Goal: Task Accomplishment & Management: Manage account settings

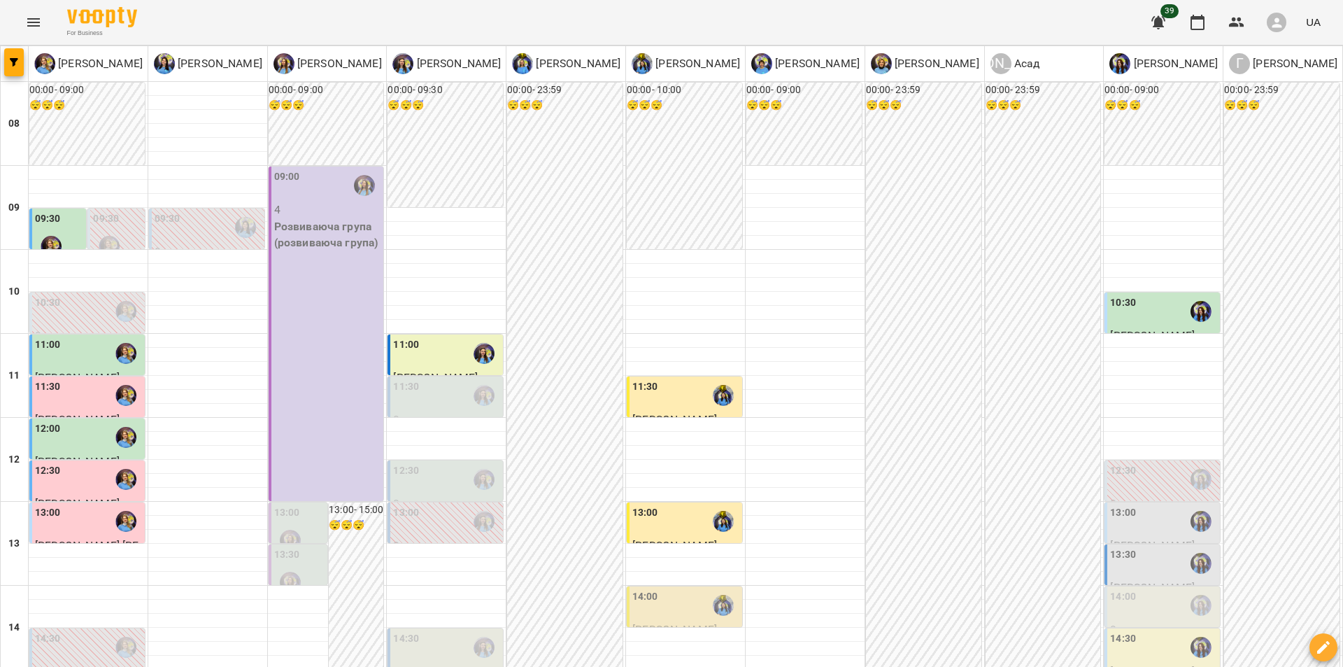
scroll to position [575, 0]
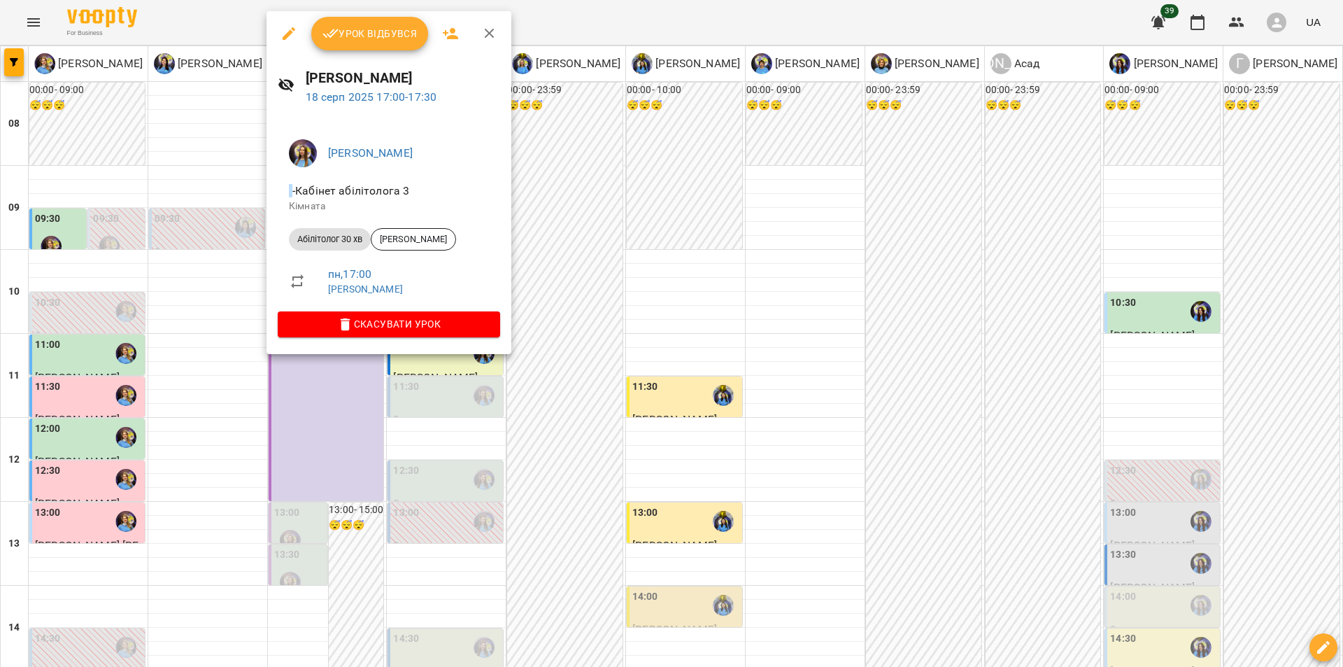
click at [690, 271] on div at bounding box center [671, 333] width 1343 height 667
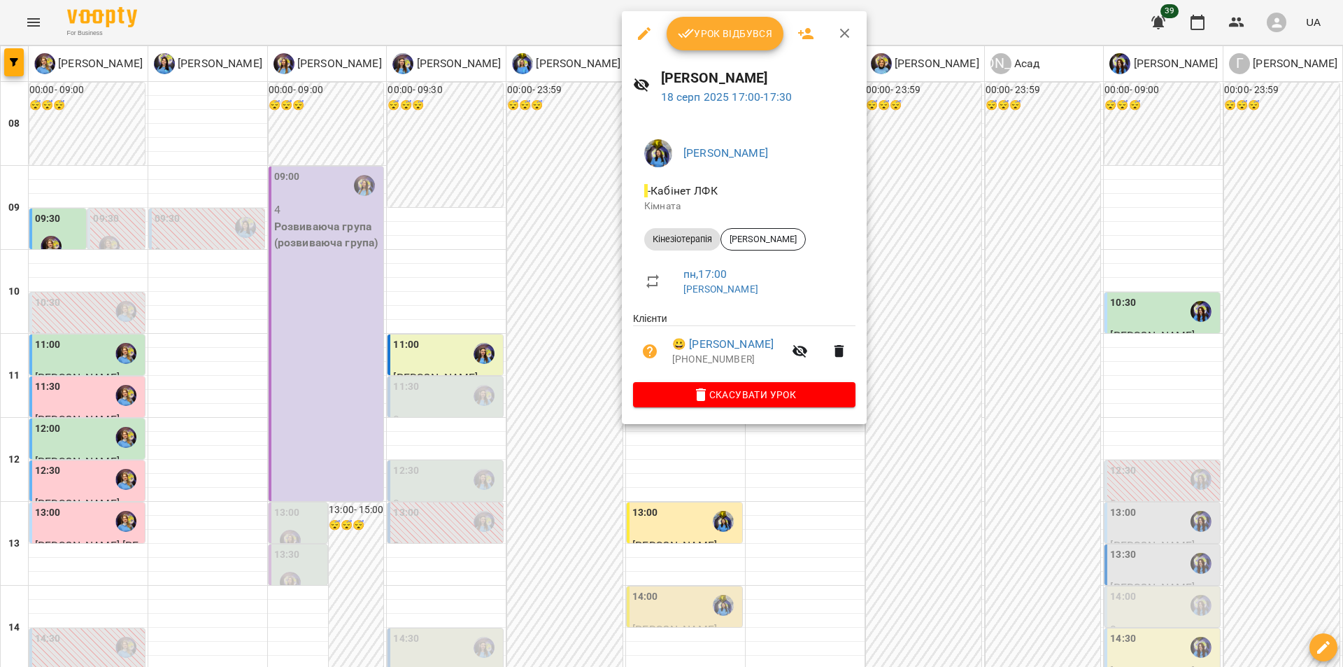
click at [560, 252] on div at bounding box center [671, 333] width 1343 height 667
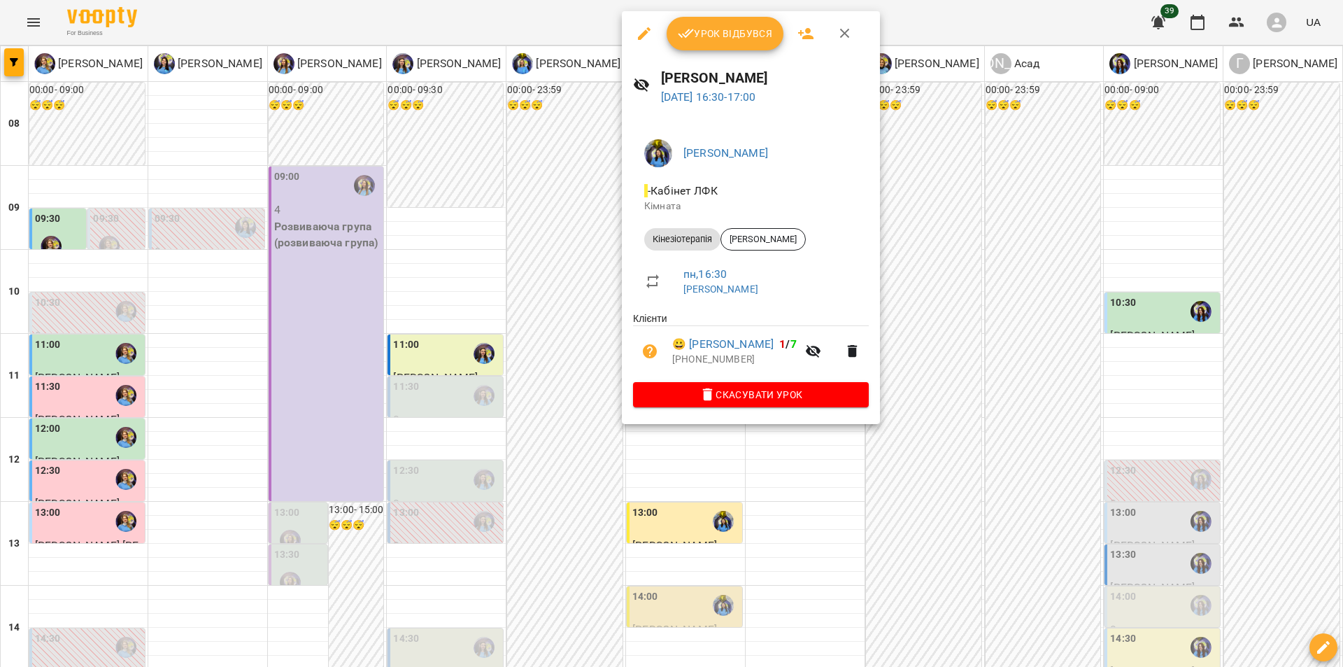
click at [623, 259] on div "[PERSON_NAME] - Кабінет ЛФК Кімната Кінезіотерапія [PERSON_NAME] пн , 16:30 [PE…" at bounding box center [751, 270] width 258 height 307
click at [615, 269] on div at bounding box center [671, 333] width 1343 height 667
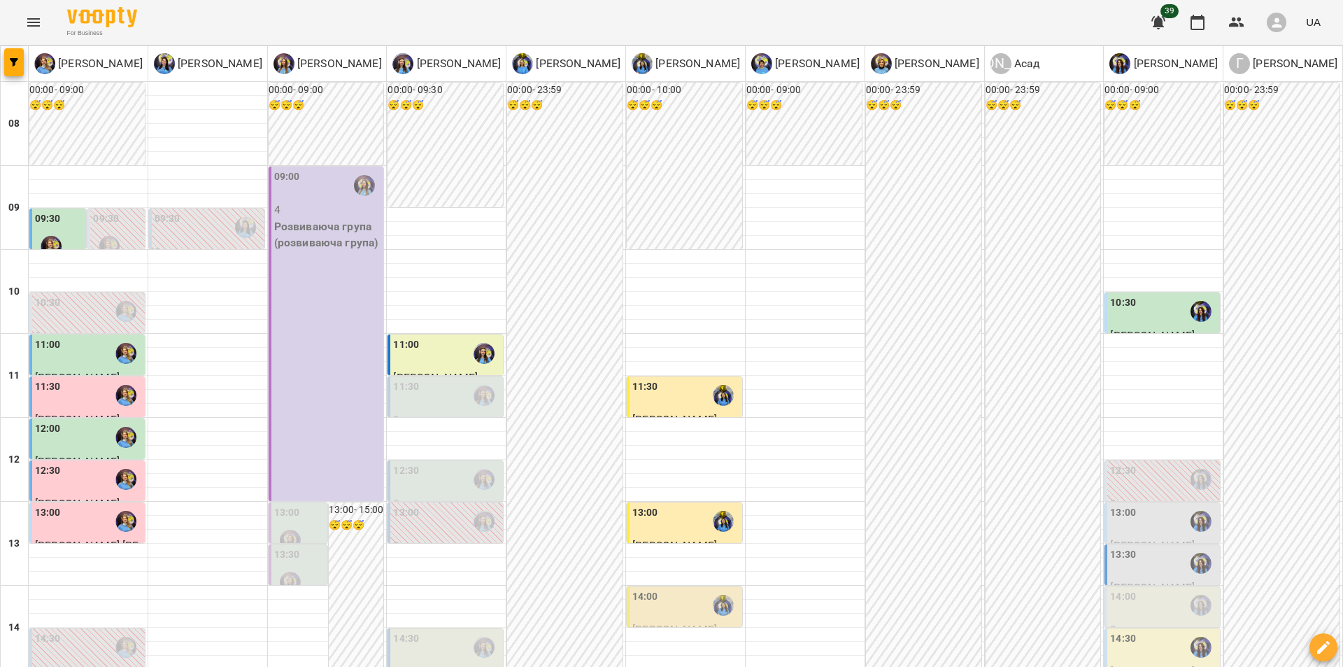
click at [573, 274] on div "00:00 - 23:59 😴😴😴" at bounding box center [564, 628] width 115 height 1090
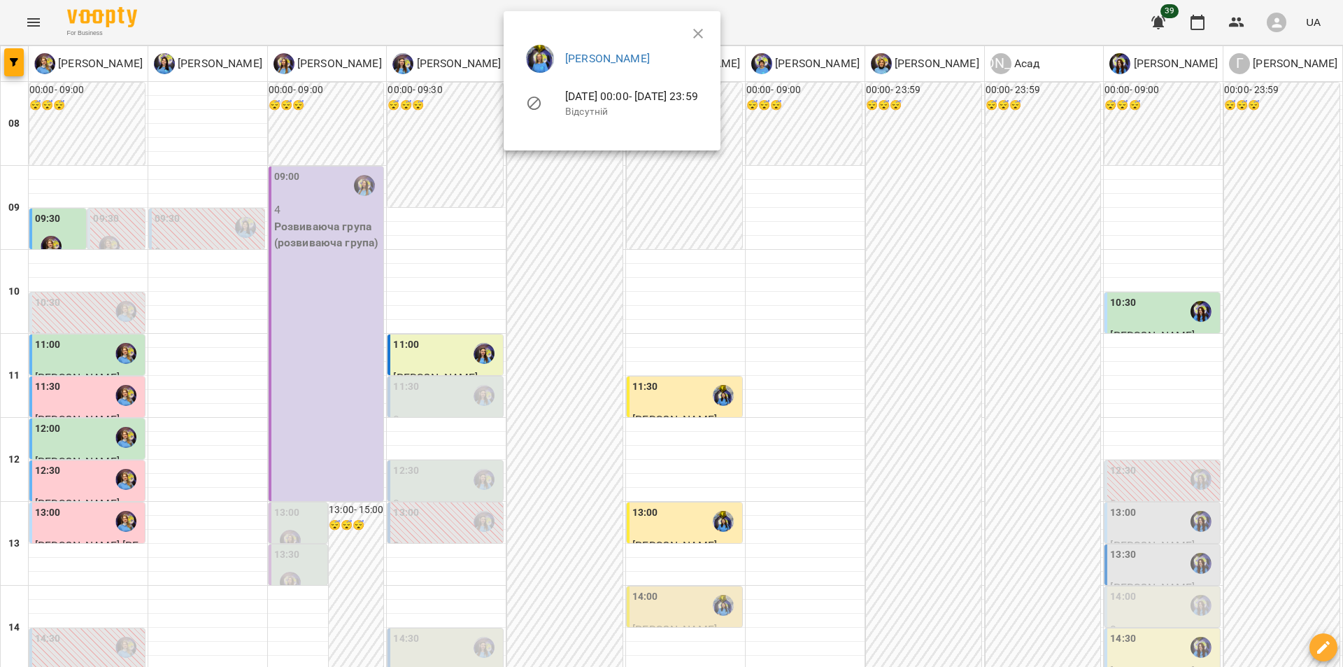
click at [317, 365] on div at bounding box center [671, 333] width 1343 height 667
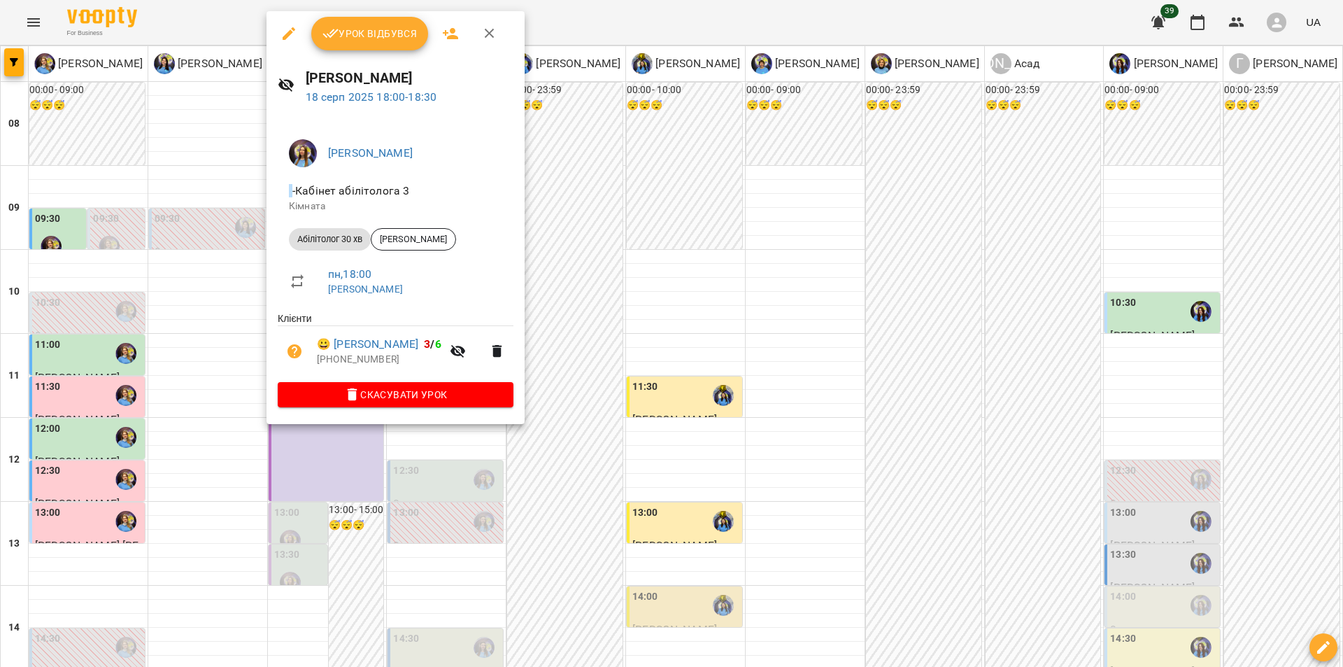
click at [590, 357] on div at bounding box center [671, 333] width 1343 height 667
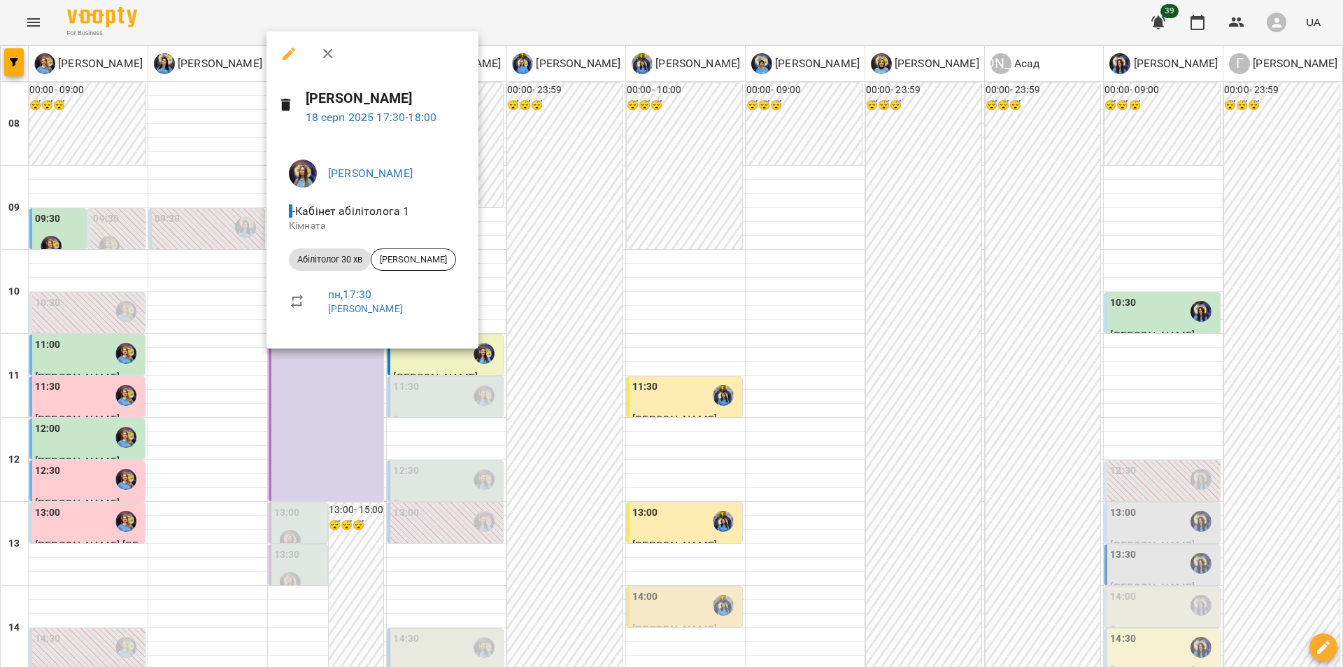
drag, startPoint x: 593, startPoint y: 349, endPoint x: 402, endPoint y: 401, distance: 197.2
click at [593, 351] on div at bounding box center [671, 333] width 1343 height 667
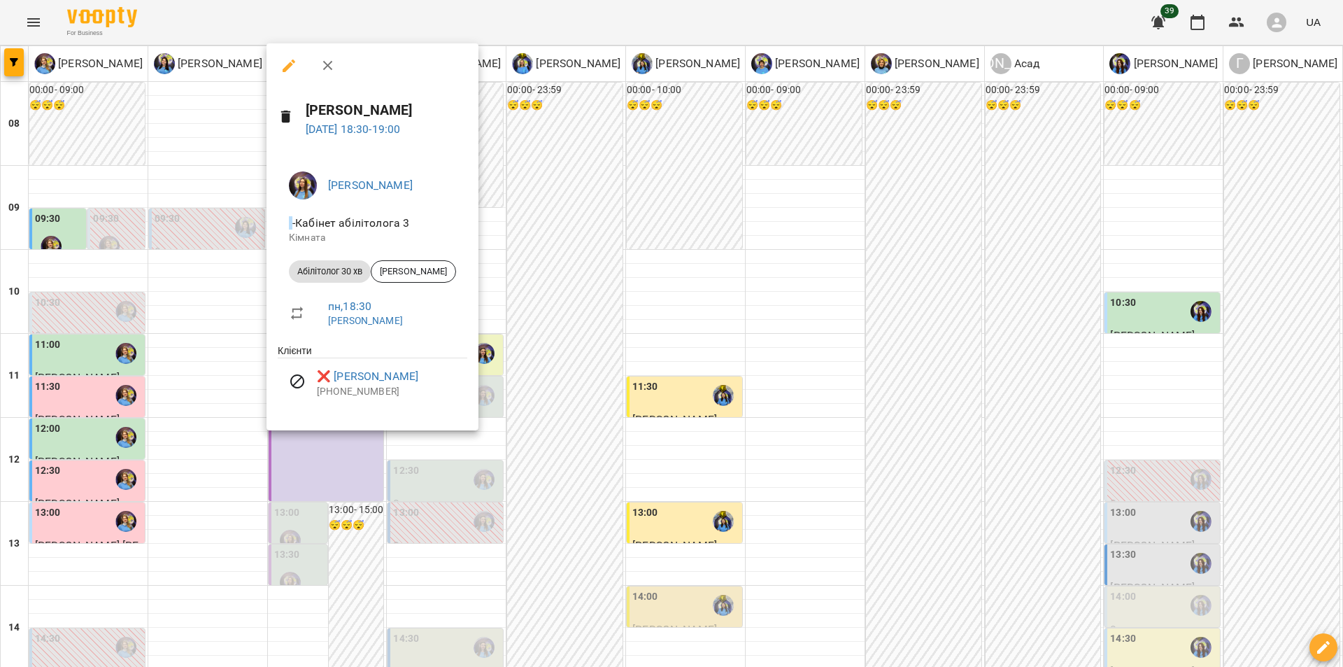
click at [591, 376] on div at bounding box center [671, 333] width 1343 height 667
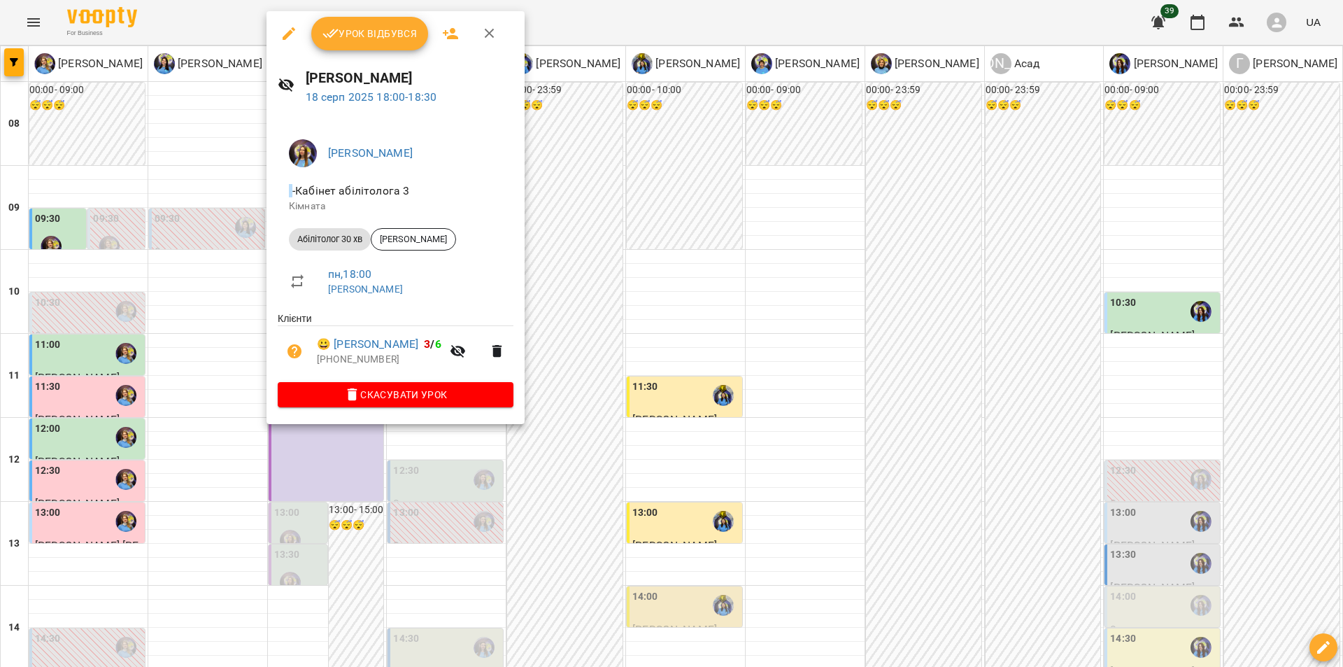
click at [579, 336] on div at bounding box center [671, 333] width 1343 height 667
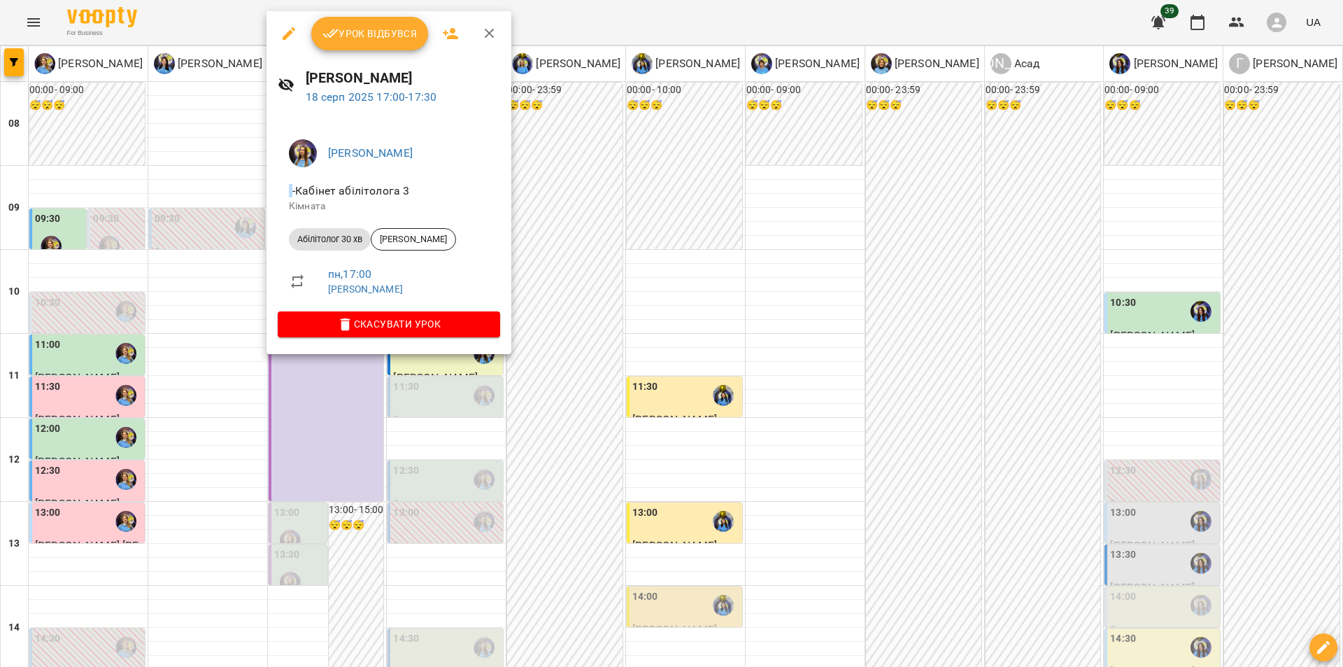
click at [569, 376] on div at bounding box center [671, 333] width 1343 height 667
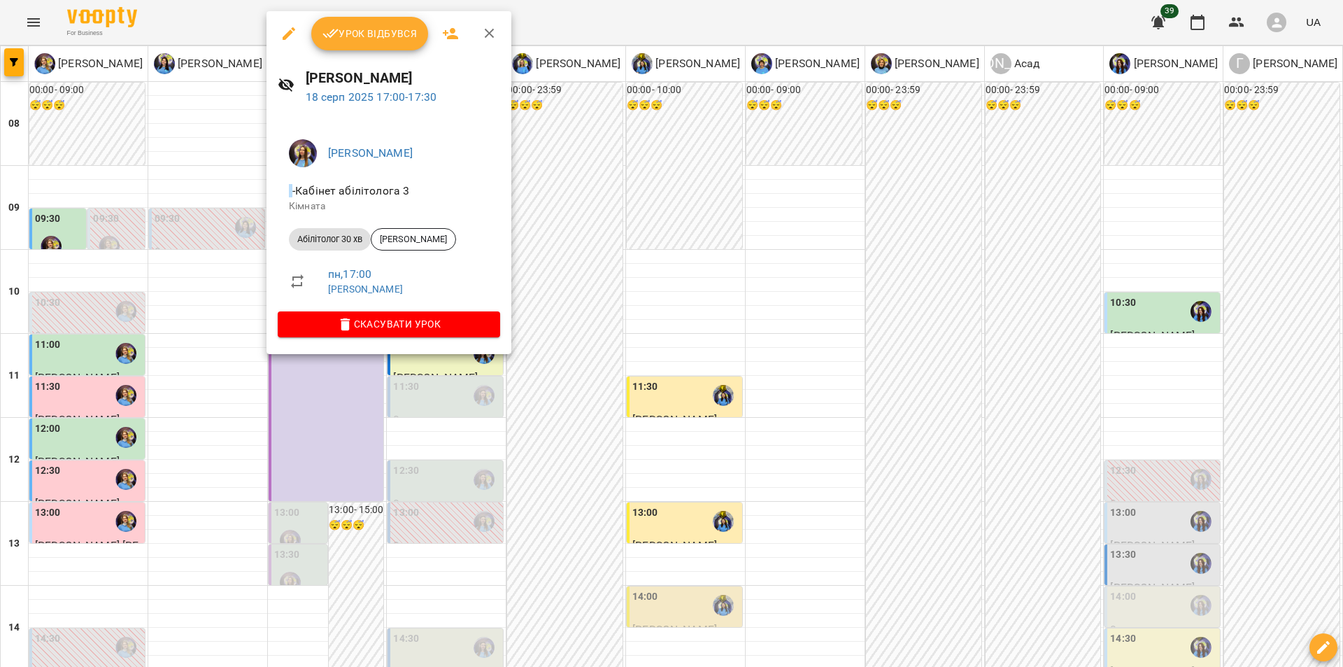
drag, startPoint x: 634, startPoint y: 387, endPoint x: 614, endPoint y: 392, distance: 20.9
click at [627, 391] on div at bounding box center [671, 333] width 1343 height 667
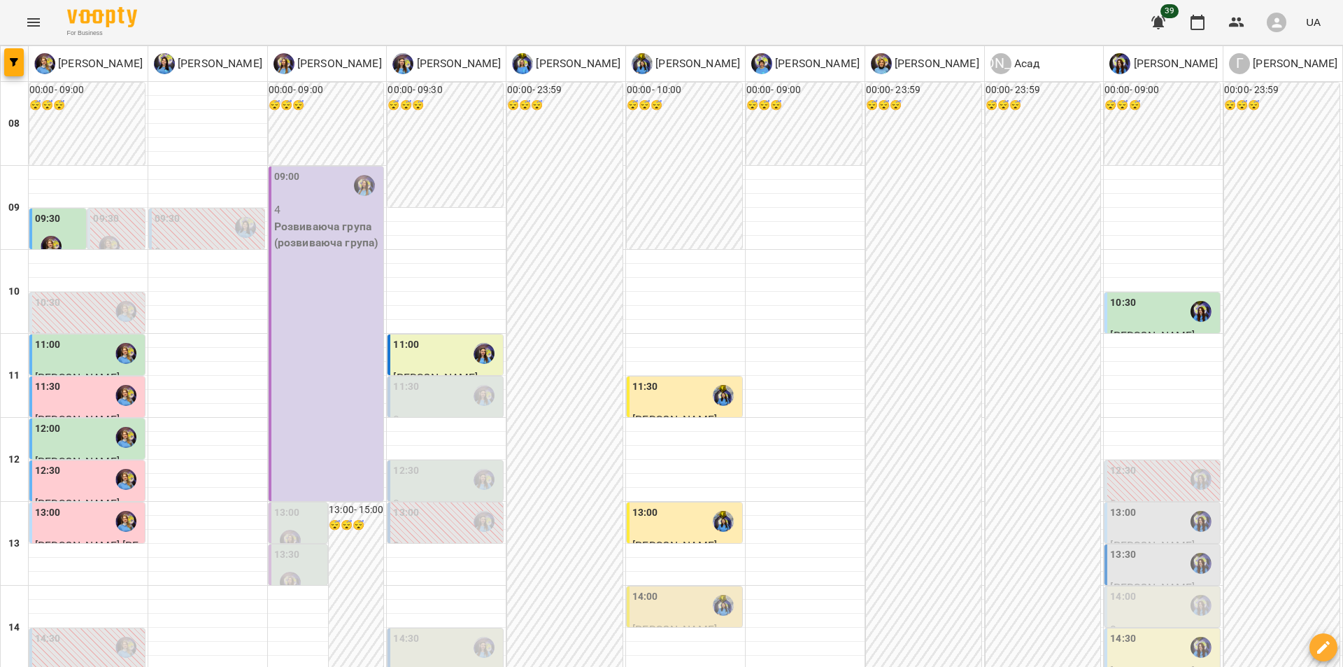
click at [534, 347] on div "00:00 - 23:59 😴😴😴" at bounding box center [564, 628] width 115 height 1090
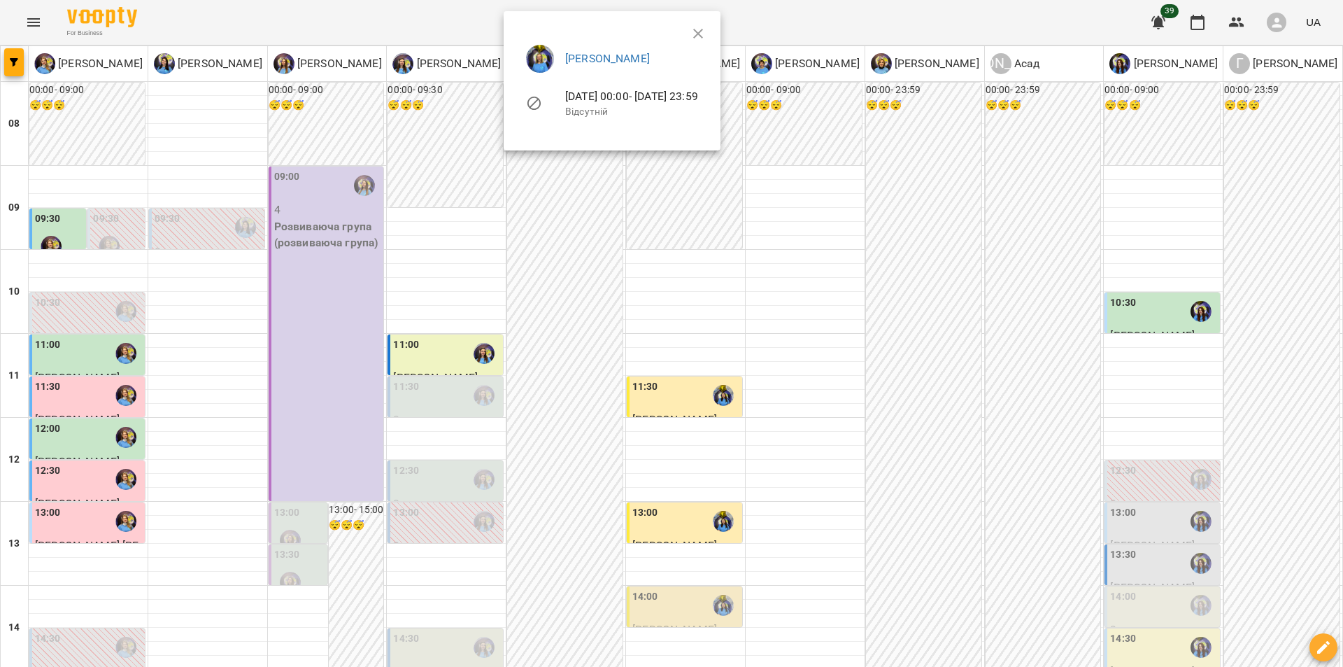
click at [678, 255] on div at bounding box center [671, 333] width 1343 height 667
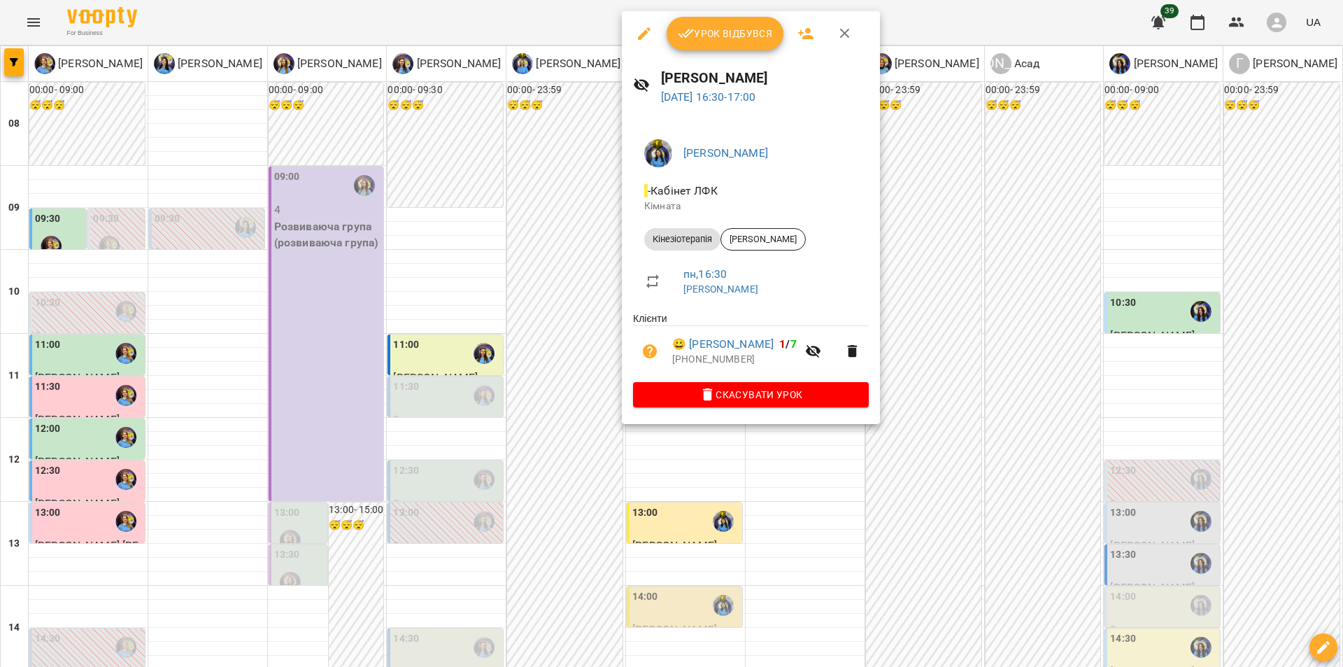
drag, startPoint x: 586, startPoint y: 275, endPoint x: 603, endPoint y: 262, distance: 21.4
click at [586, 274] on div at bounding box center [671, 333] width 1343 height 667
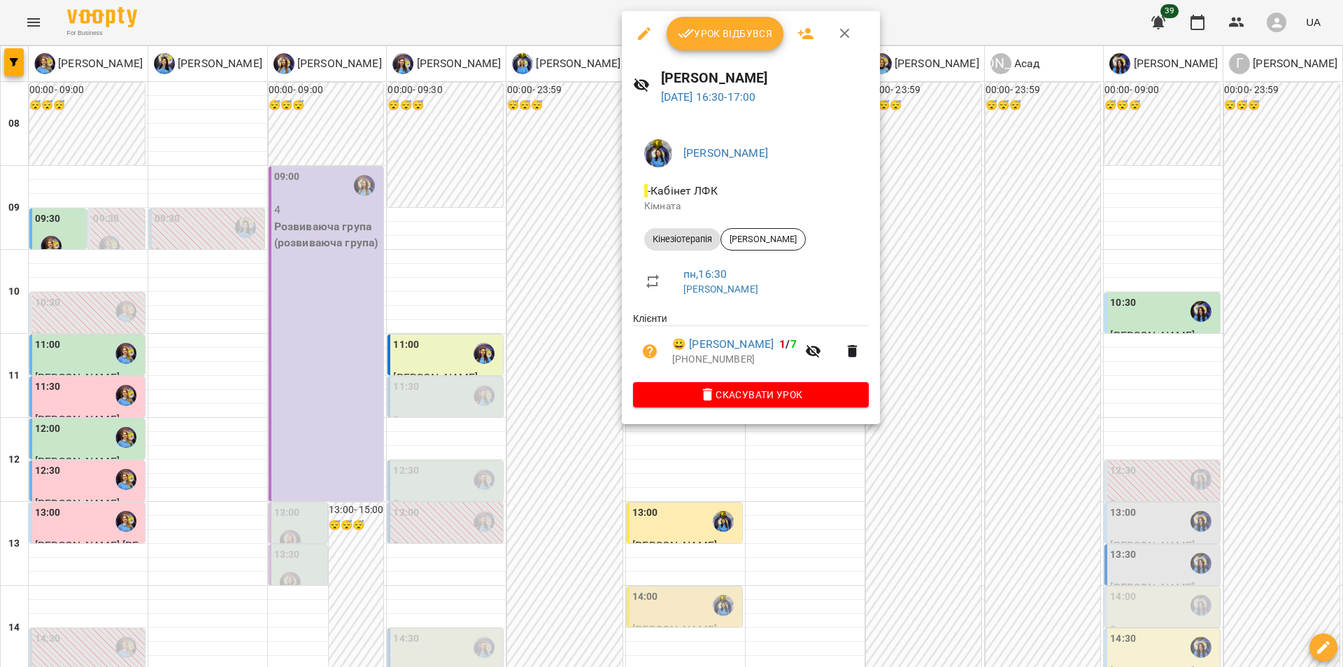
click at [595, 260] on div at bounding box center [671, 333] width 1343 height 667
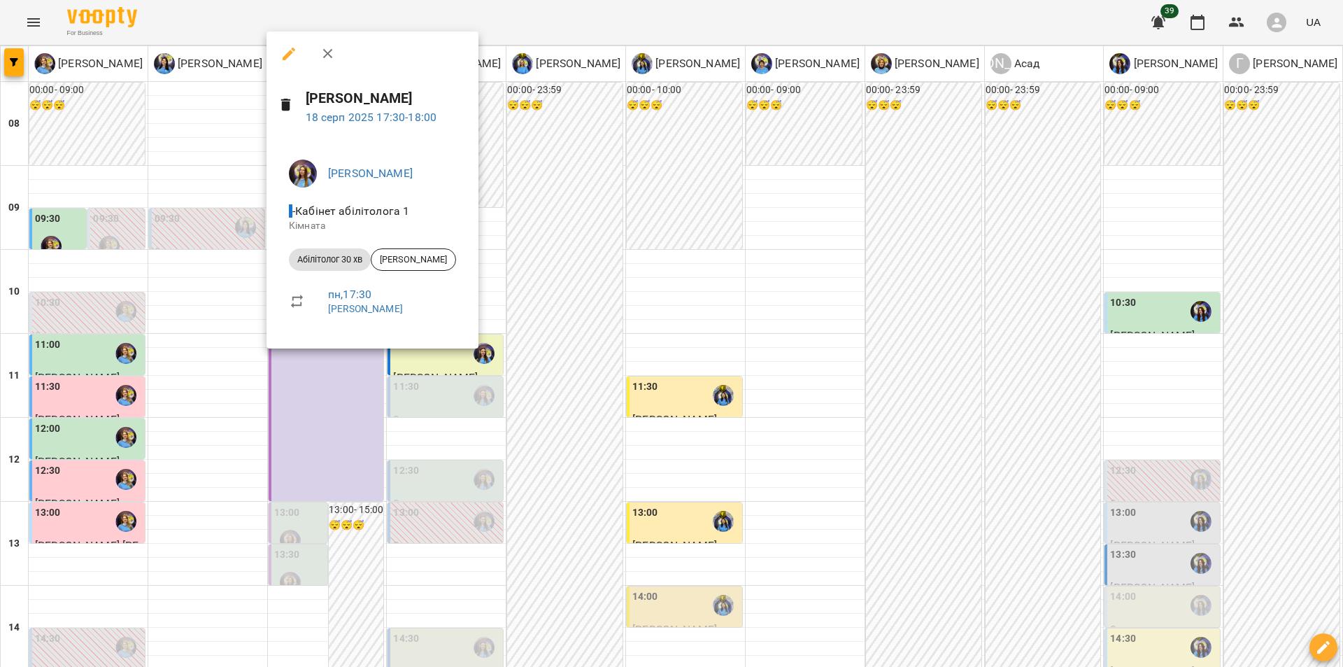
click at [323, 616] on div at bounding box center [671, 333] width 1343 height 667
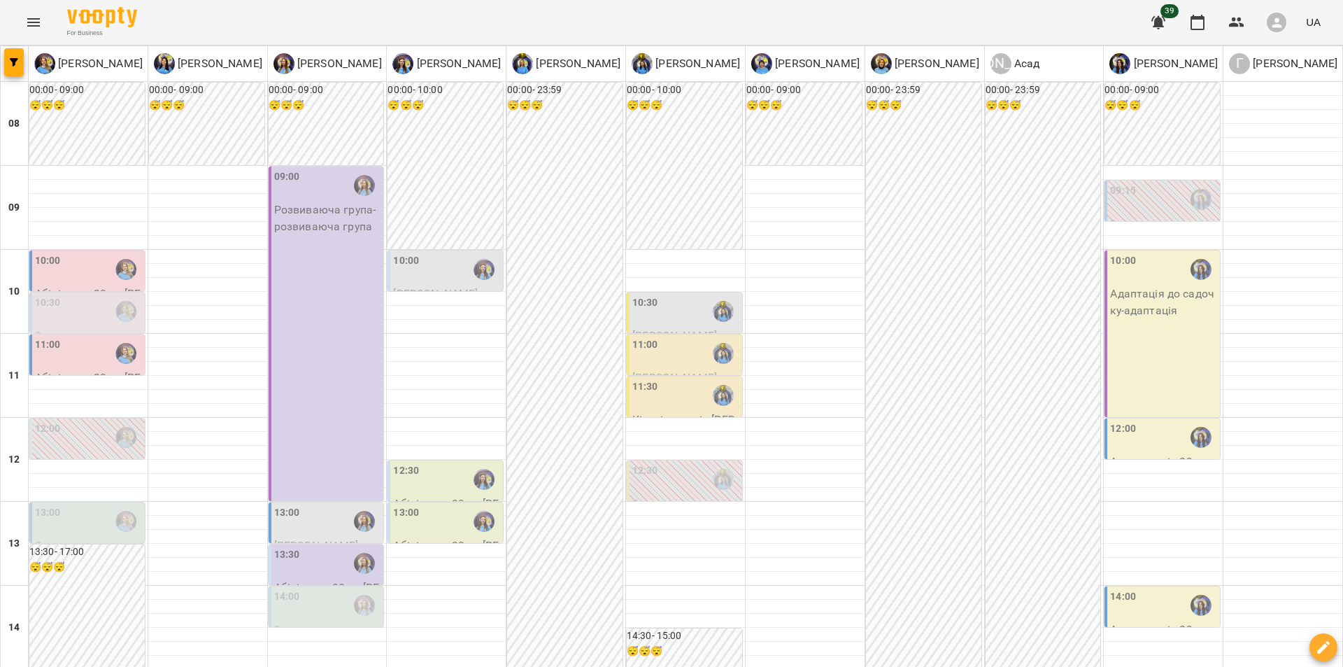
scroll to position [600, 0]
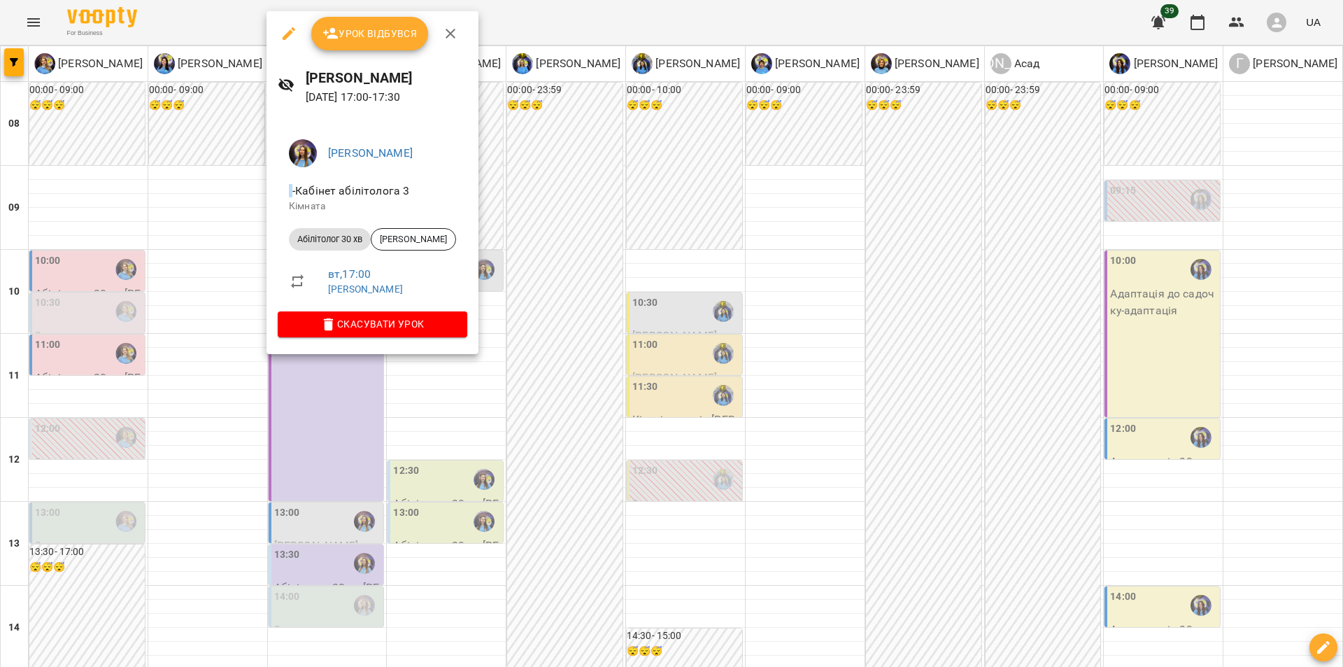
click at [331, 418] on div at bounding box center [671, 333] width 1343 height 667
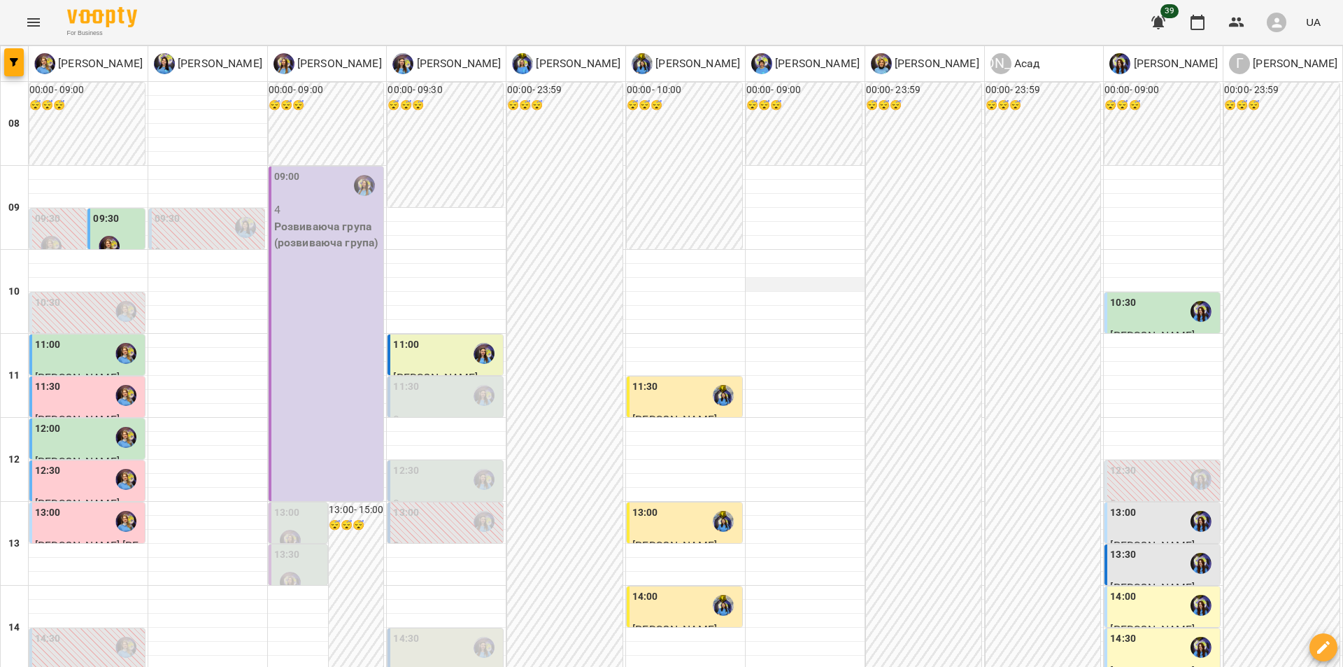
scroll to position [491, 0]
click at [29, 26] on icon "Menu" at bounding box center [33, 22] width 17 height 17
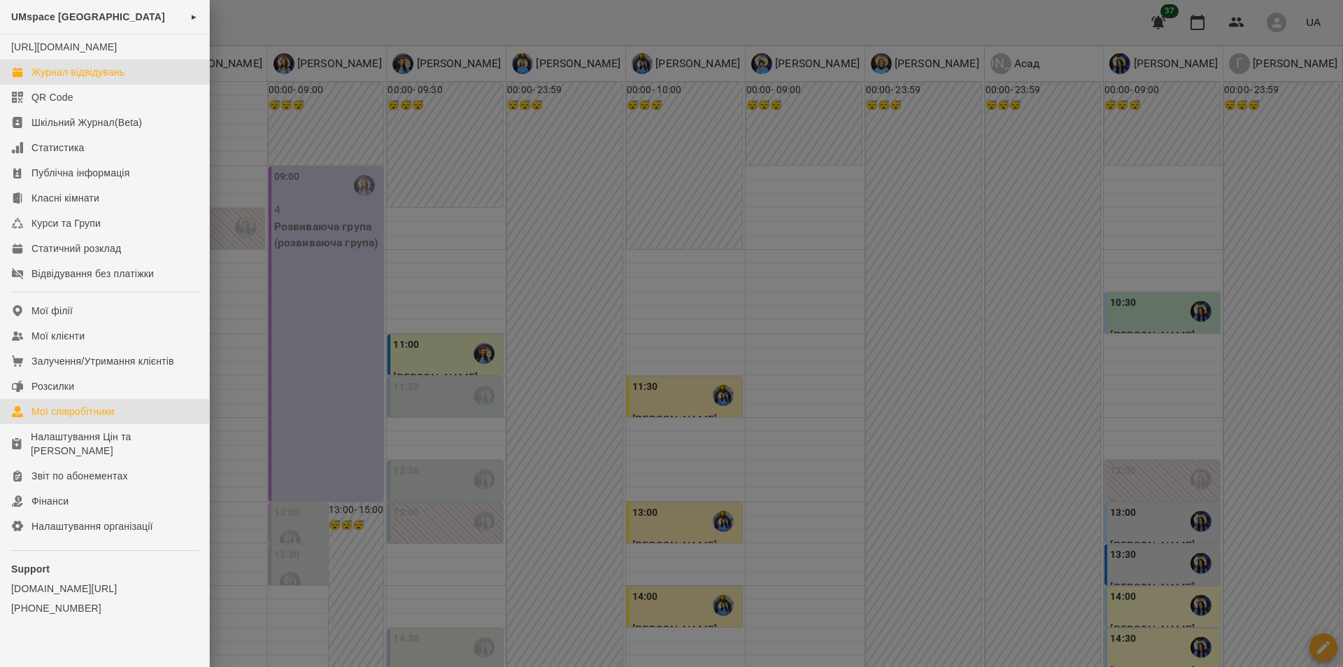
click at [106, 418] on div "Мої співробітники" at bounding box center [72, 411] width 83 height 14
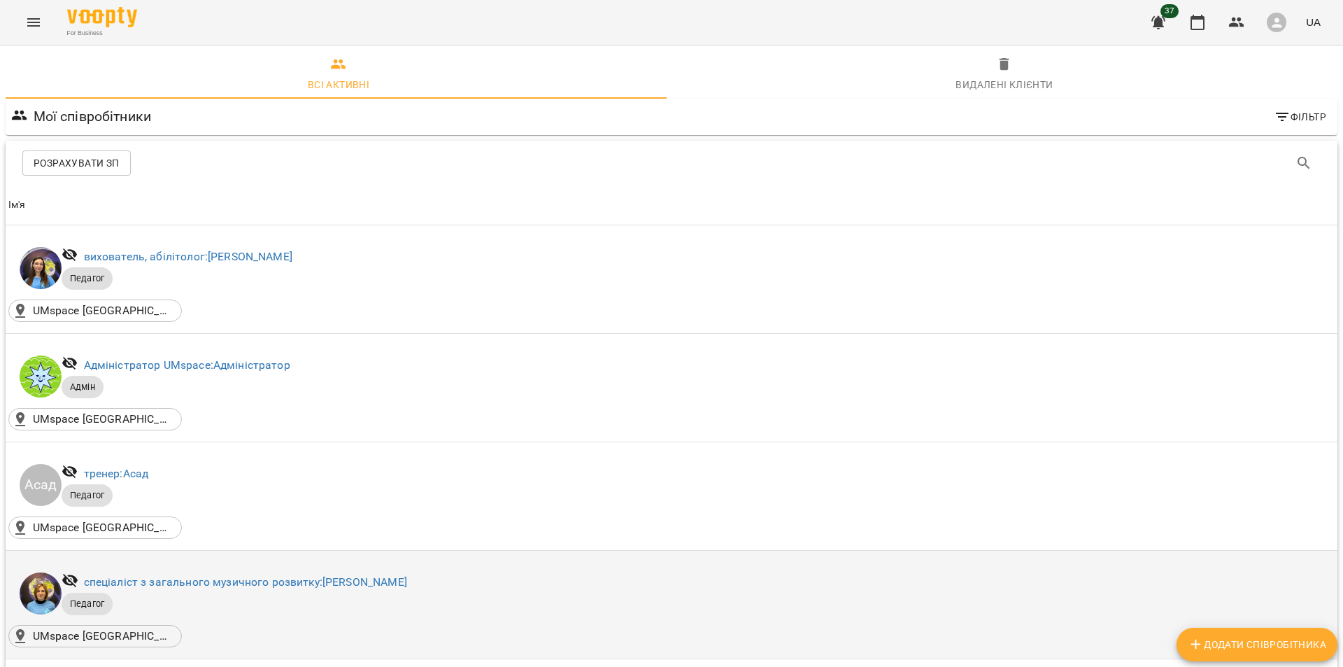
scroll to position [414, 0]
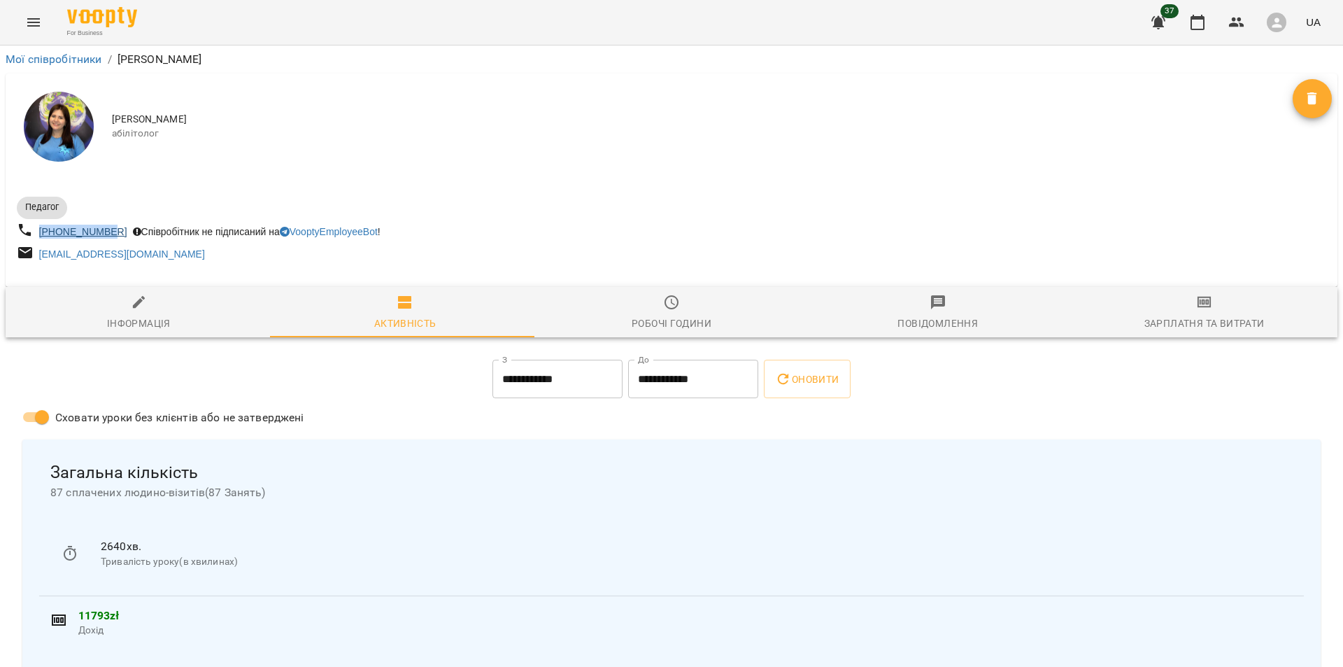
drag, startPoint x: 115, startPoint y: 230, endPoint x: 41, endPoint y: 225, distance: 74.4
click at [41, 225] on div "[PHONE_NUMBER]" at bounding box center [83, 232] width 94 height 20
copy link "[PHONE_NUMBER]"
click at [26, 57] on link "Мої співробітники" at bounding box center [54, 58] width 97 height 13
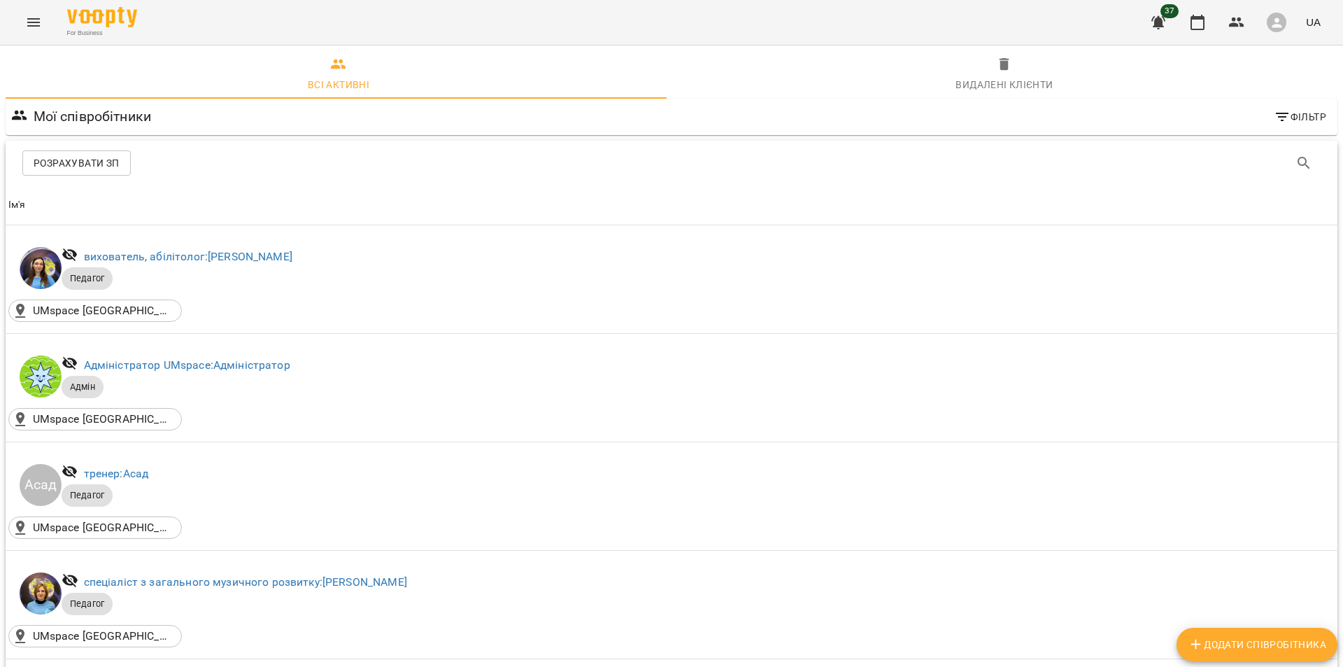
scroll to position [97, 0]
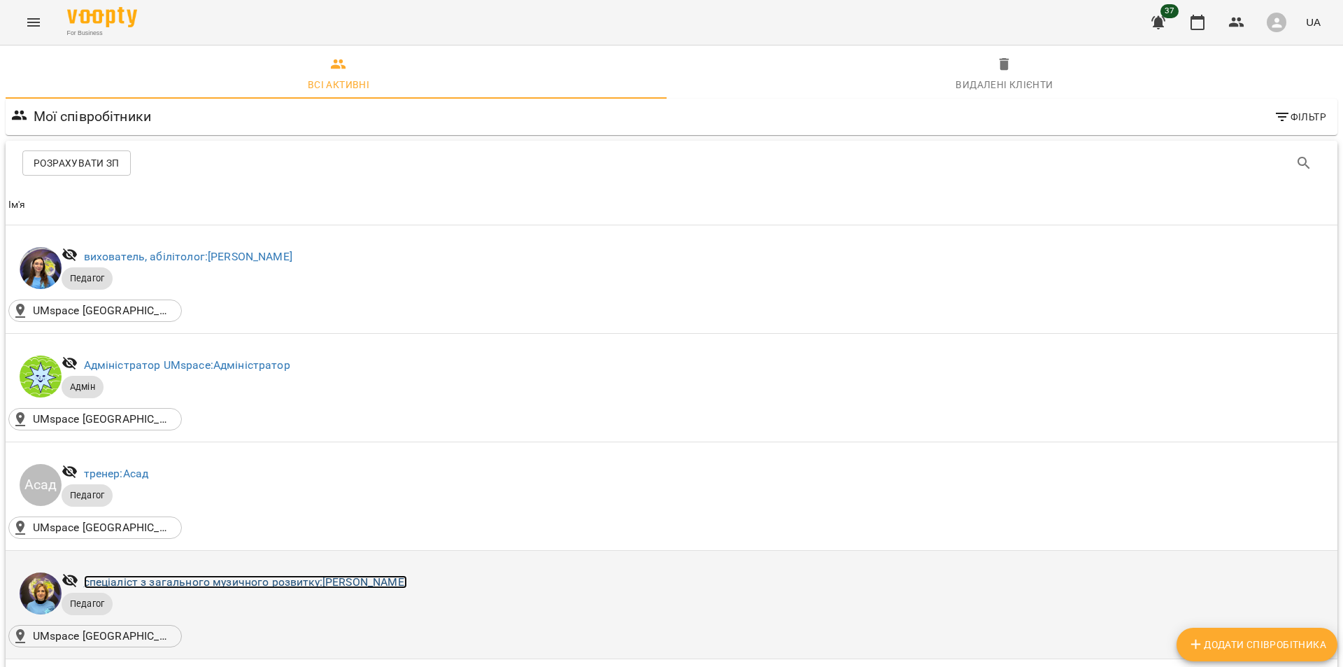
click at [317, 575] on link "спеціаліст з загального музичного розвитку: [PERSON_NAME]" at bounding box center [245, 581] width 323 height 13
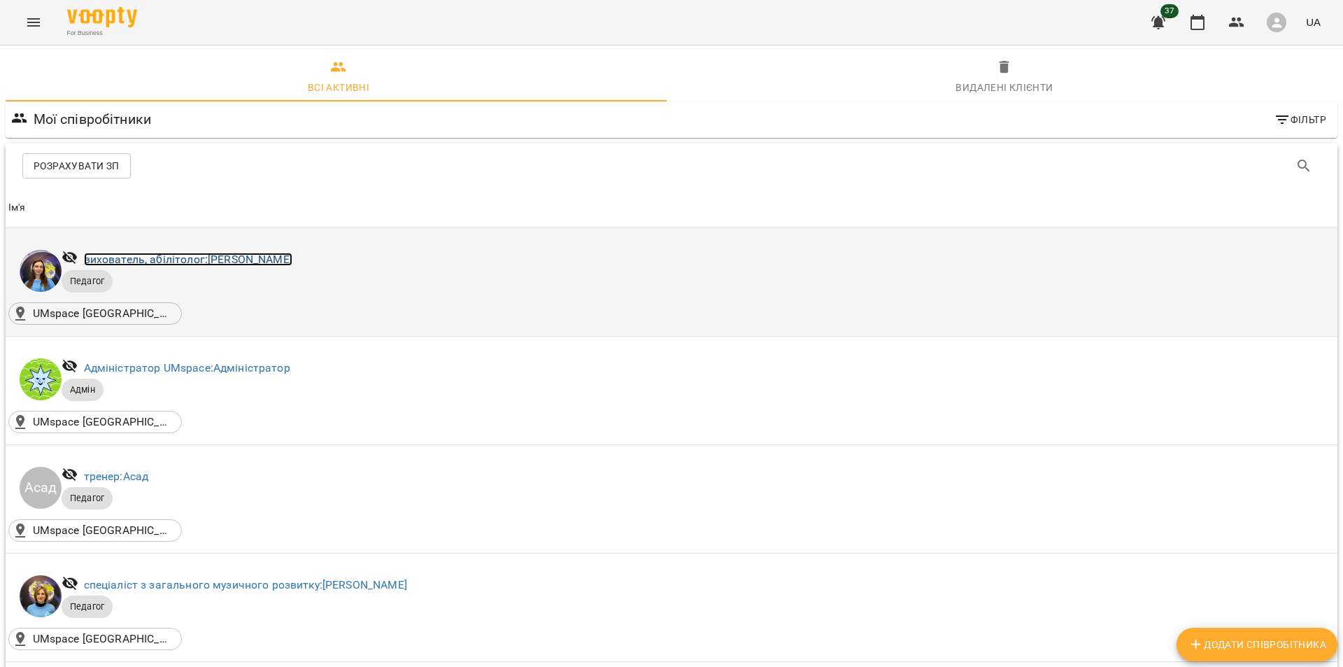
click at [278, 262] on link "вихователь, абілітолог: [PERSON_NAME]" at bounding box center [188, 259] width 209 height 13
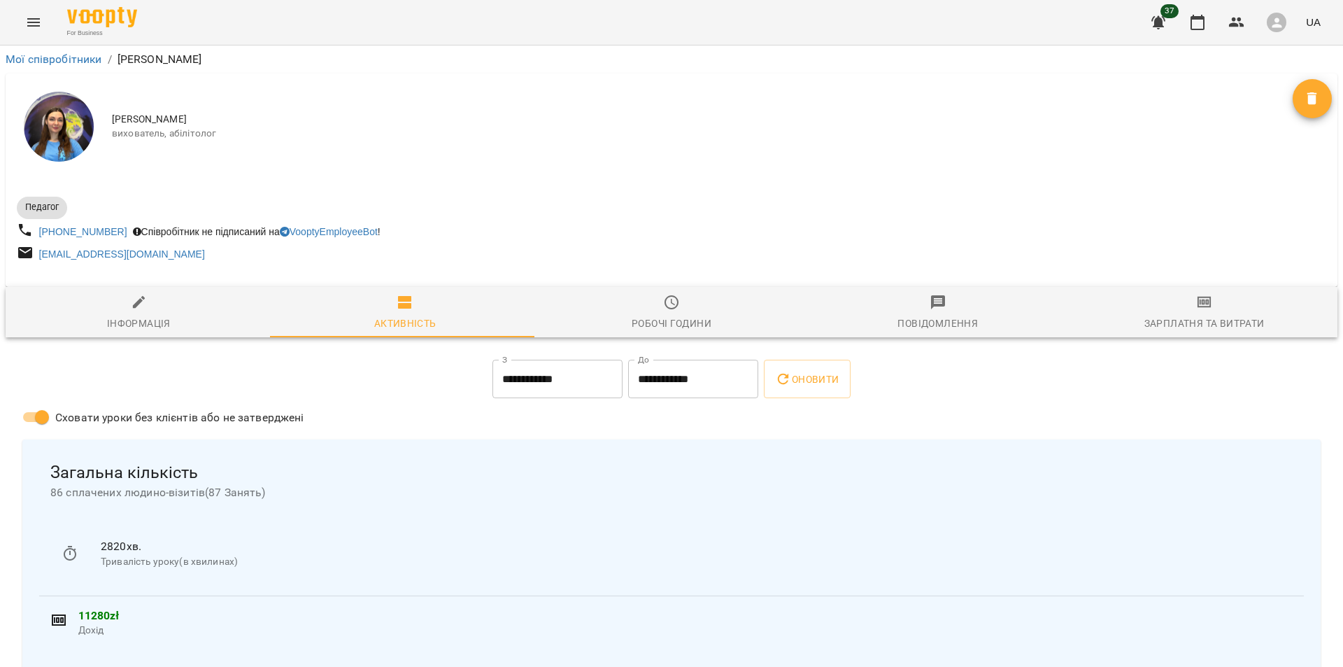
drag, startPoint x: 97, startPoint y: 227, endPoint x: 339, endPoint y: 175, distance: 247.7
click at [339, 175] on div "[PERSON_NAME], абілітолог" at bounding box center [672, 126] width 1332 height 106
drag, startPoint x: 34, startPoint y: 230, endPoint x: 122, endPoint y: 228, distance: 88.2
click at [122, 228] on div "[PHONE_NUMBER] Співробітник не підписаний на VooptyEmployeeBot !" at bounding box center [343, 232] width 658 height 26
copy link "[PHONE_NUMBER]"
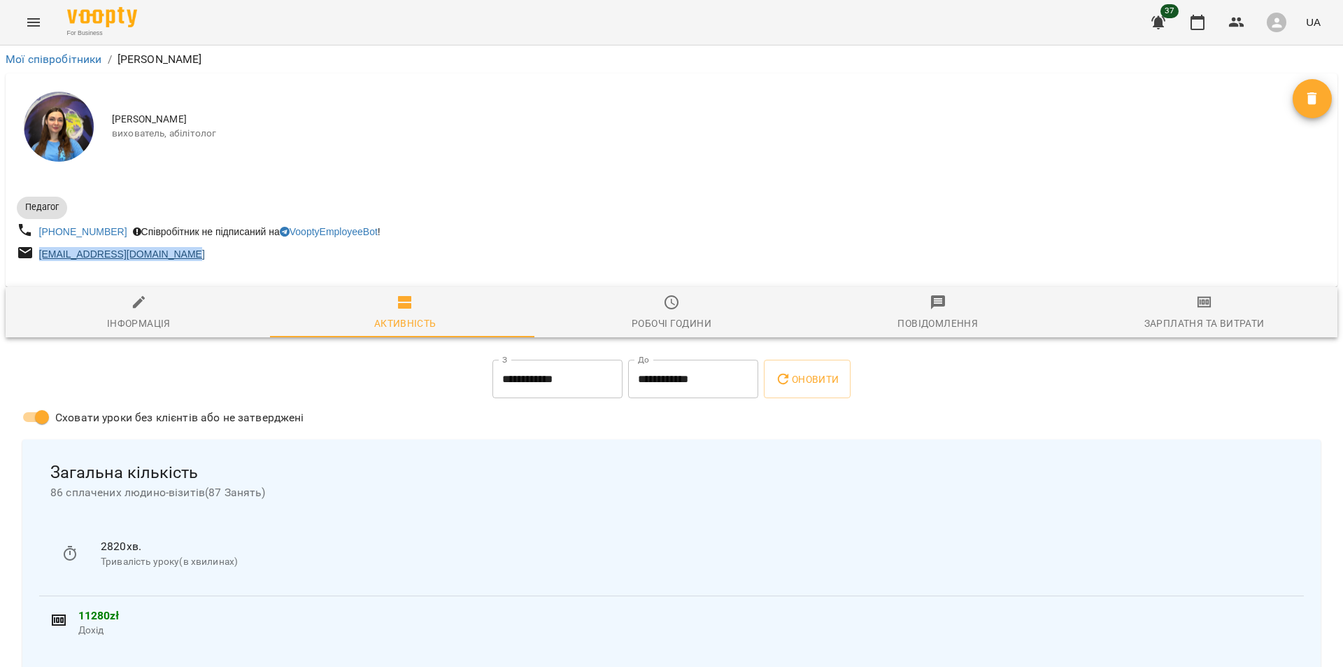
drag, startPoint x: 233, startPoint y: 250, endPoint x: 39, endPoint y: 254, distance: 193.9
click at [39, 254] on div "[EMAIL_ADDRESS][DOMAIN_NAME]" at bounding box center [343, 254] width 658 height 26
copy link "[EMAIL_ADDRESS][DOMAIN_NAME]"
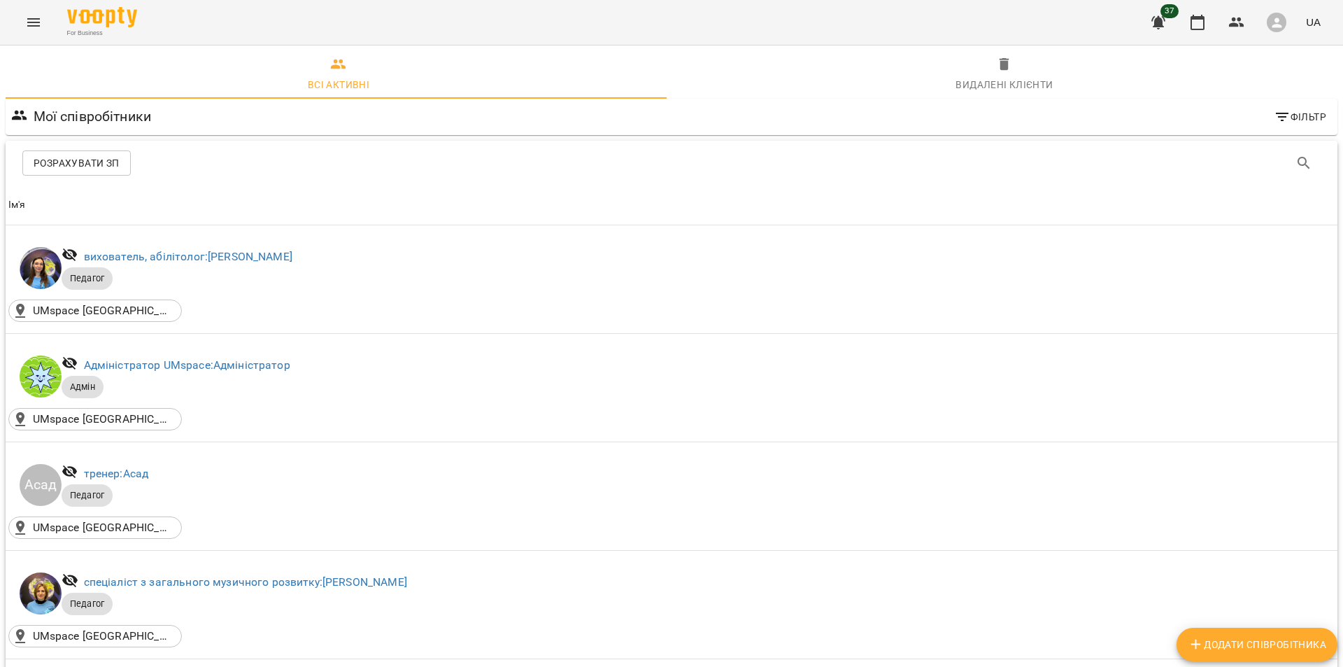
scroll to position [486, 0]
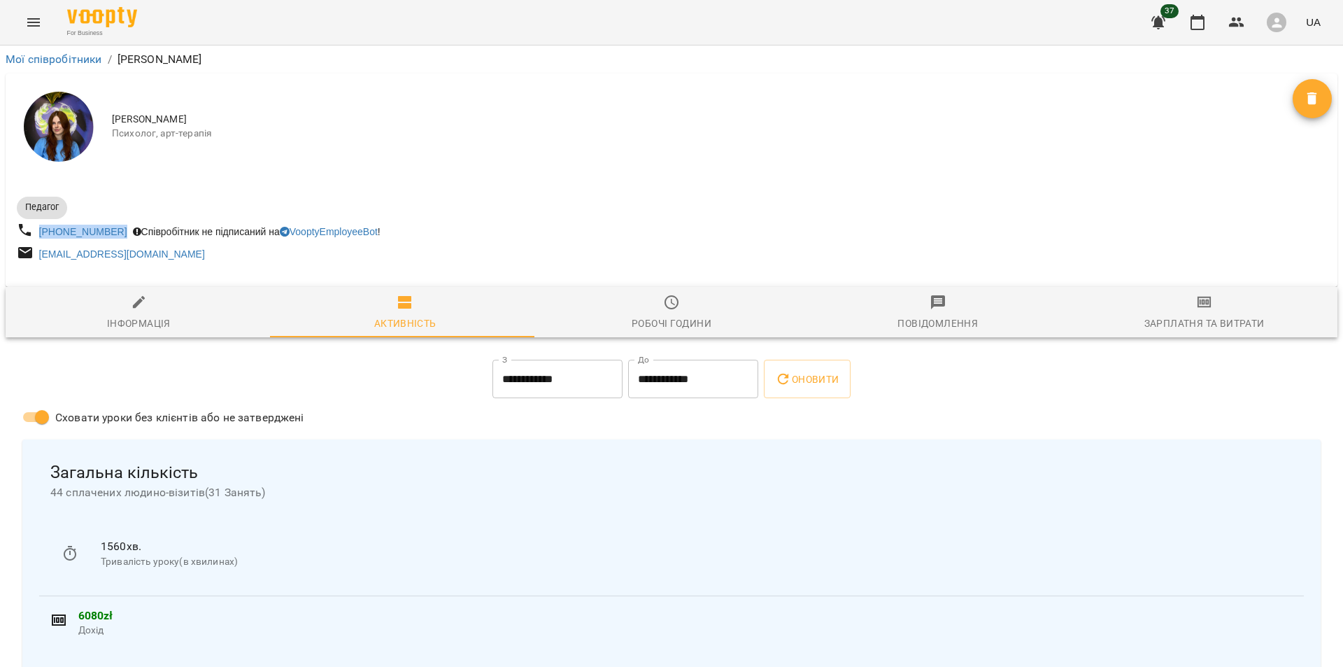
drag, startPoint x: 36, startPoint y: 232, endPoint x: 125, endPoint y: 226, distance: 89.1
click at [125, 226] on div "[PHONE_NUMBER] Співробітник не підписаний на VooptyEmployeeBot !" at bounding box center [343, 232] width 658 height 26
copy link "[PHONE_NUMBER]"
drag, startPoint x: 209, startPoint y: 255, endPoint x: 40, endPoint y: 248, distance: 169.5
click at [40, 248] on div "[EMAIL_ADDRESS][DOMAIN_NAME]" at bounding box center [343, 254] width 658 height 26
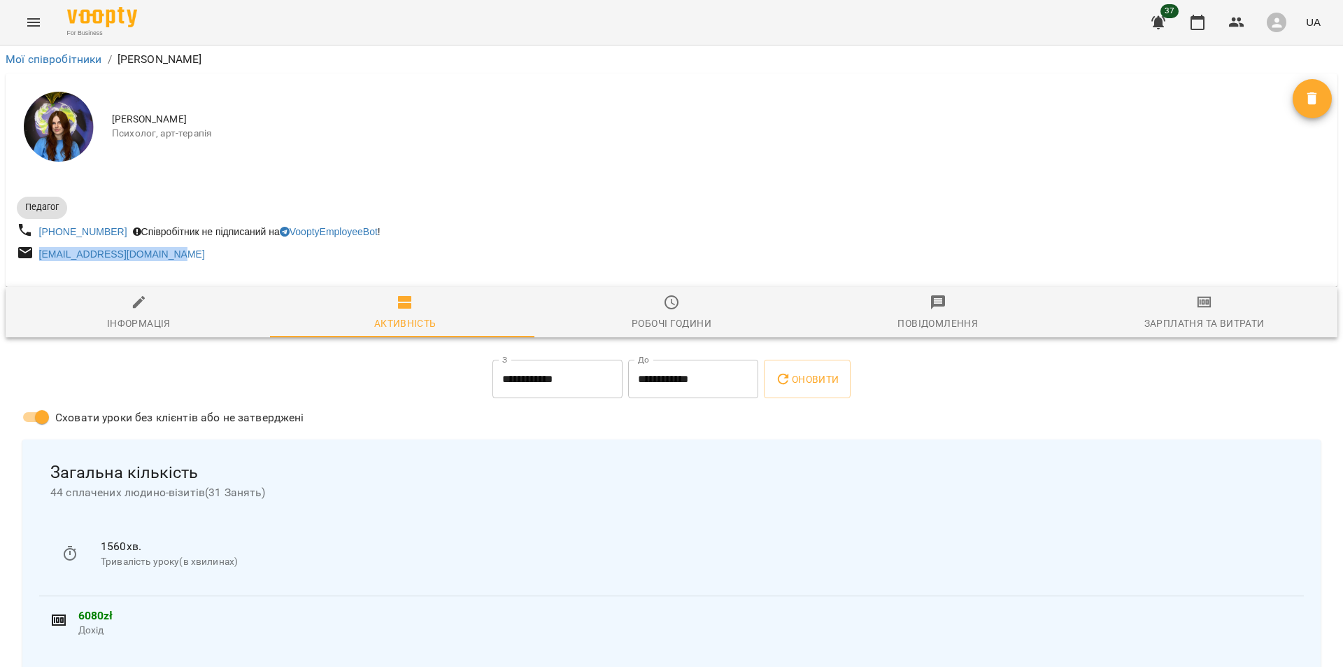
copy link "[EMAIL_ADDRESS][DOMAIN_NAME]"
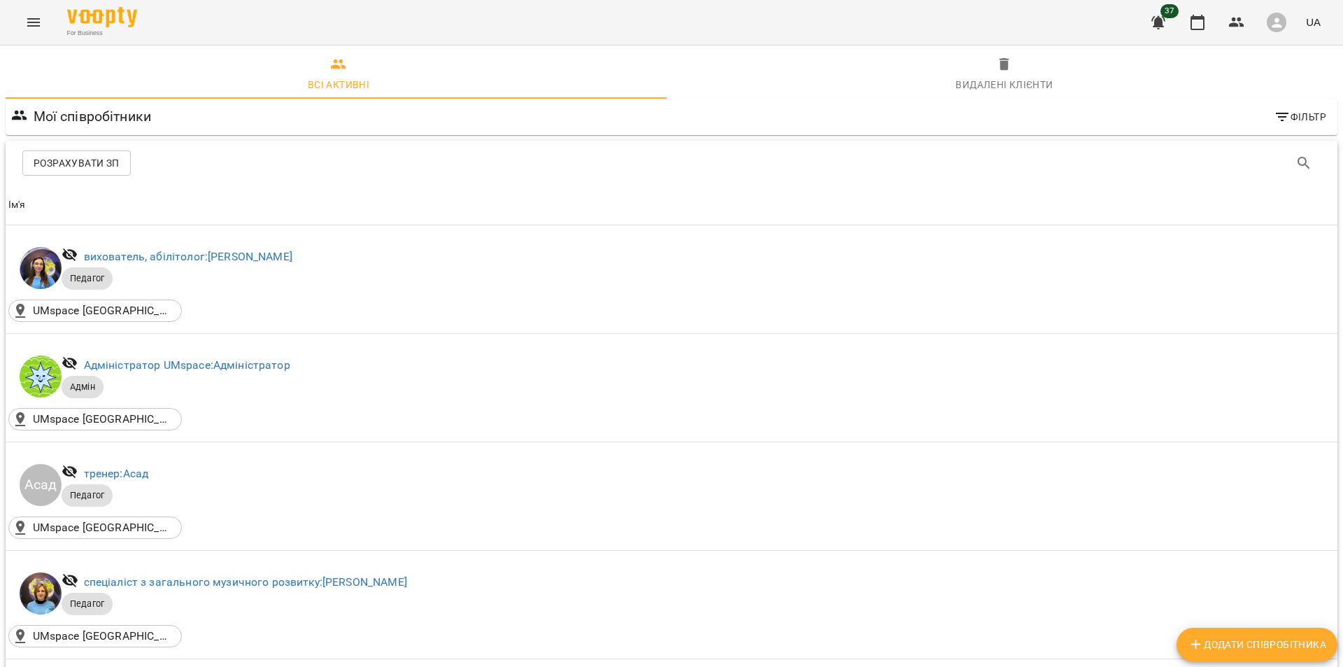
scroll to position [659, 0]
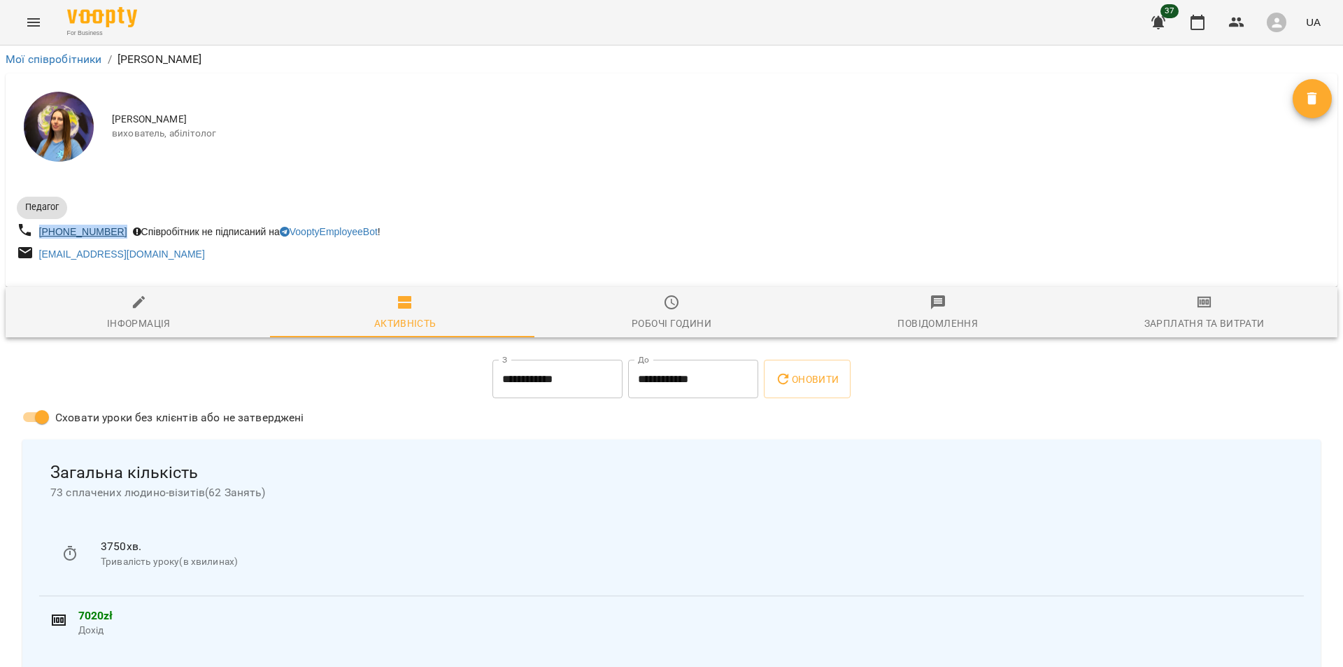
drag, startPoint x: 117, startPoint y: 229, endPoint x: 40, endPoint y: 229, distance: 77.0
click at [40, 229] on div "[PHONE_NUMBER] Співробітник не підписаний на VooptyEmployeeBot !" at bounding box center [343, 232] width 658 height 26
copy link "[PHONE_NUMBER]"
drag, startPoint x: 207, startPoint y: 262, endPoint x: 37, endPoint y: 253, distance: 170.2
click at [37, 253] on div "[EMAIL_ADDRESS][DOMAIN_NAME]" at bounding box center [343, 254] width 658 height 26
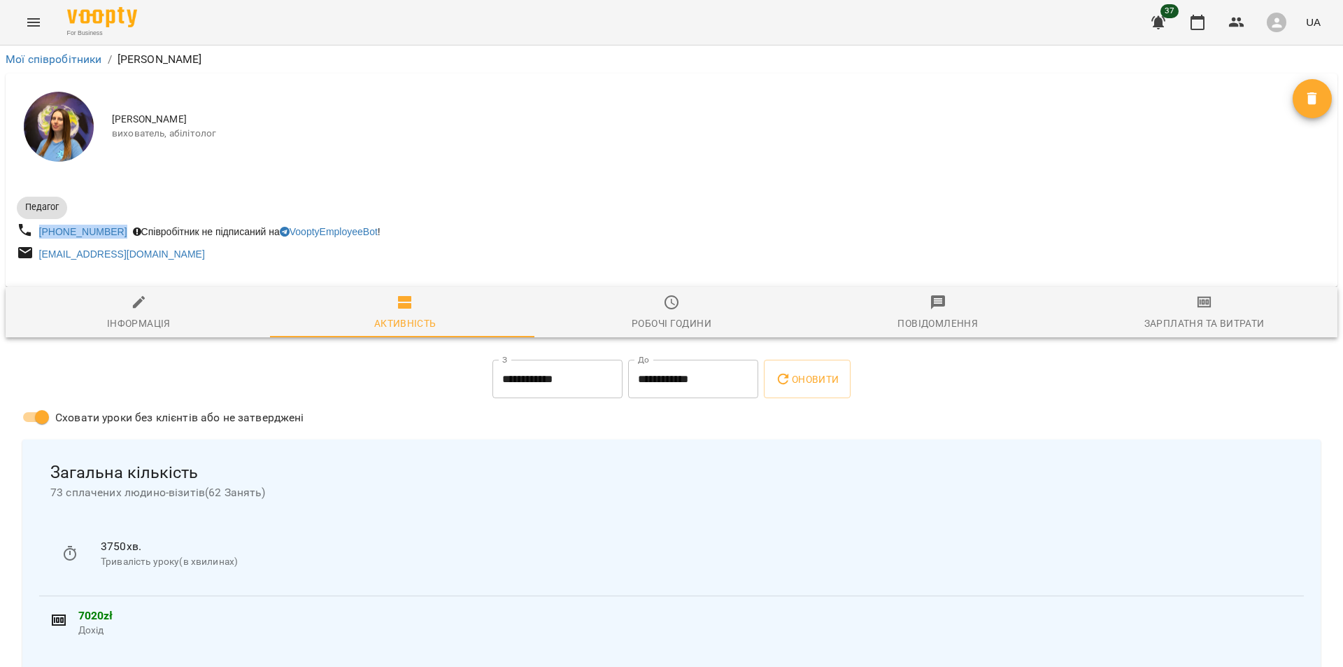
copy link "[EMAIL_ADDRESS][DOMAIN_NAME]"
click at [28, 57] on link "Мої співробітники" at bounding box center [54, 58] width 97 height 13
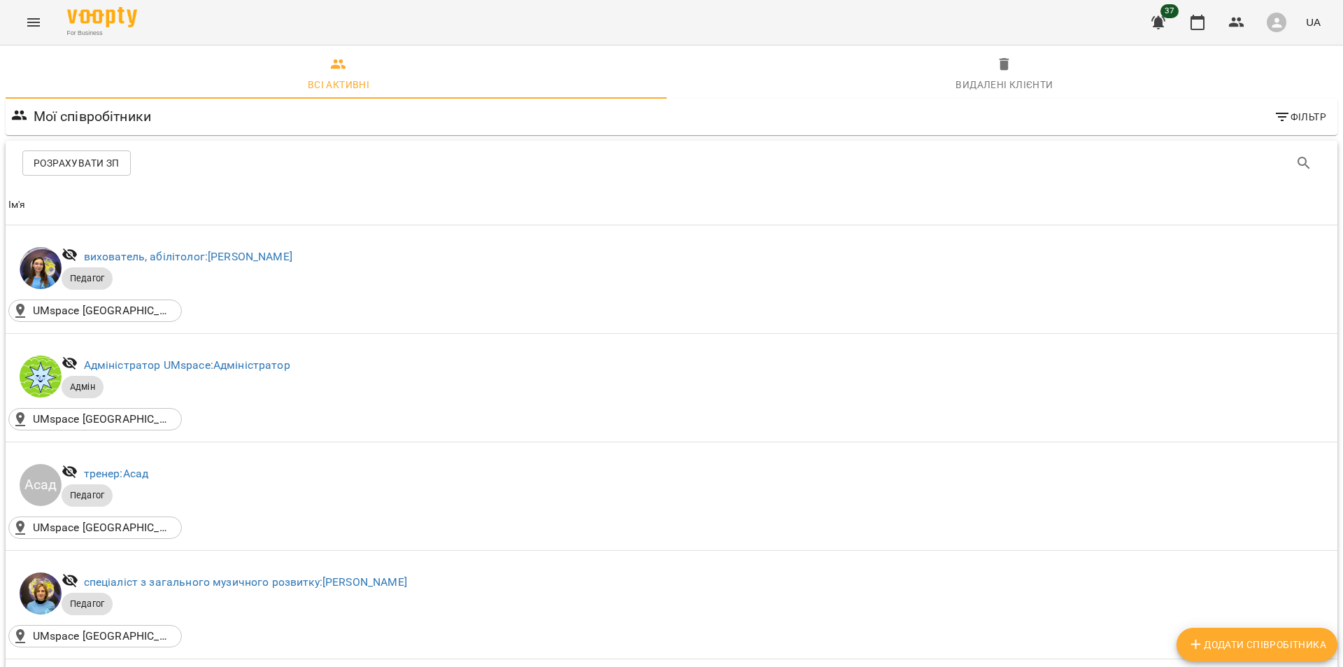
scroll to position [1621, 0]
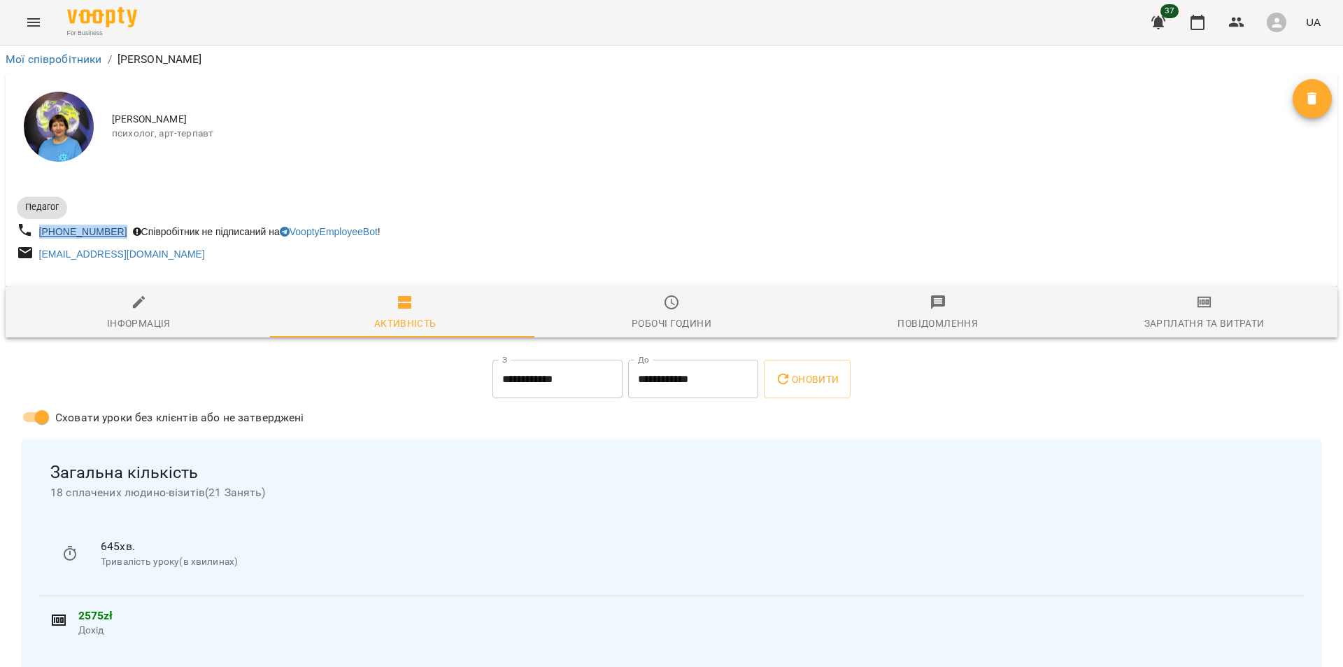
drag, startPoint x: 117, startPoint y: 227, endPoint x: 38, endPoint y: 225, distance: 78.4
click at [38, 225] on div "[PHONE_NUMBER] Співробітник не підписаний на VooptyEmployeeBot !" at bounding box center [343, 232] width 658 height 26
copy link "[PHONE_NUMBER]"
drag, startPoint x: 106, startPoint y: 260, endPoint x: 37, endPoint y: 249, distance: 69.4
click at [37, 249] on div "[EMAIL_ADDRESS][DOMAIN_NAME]" at bounding box center [343, 254] width 658 height 26
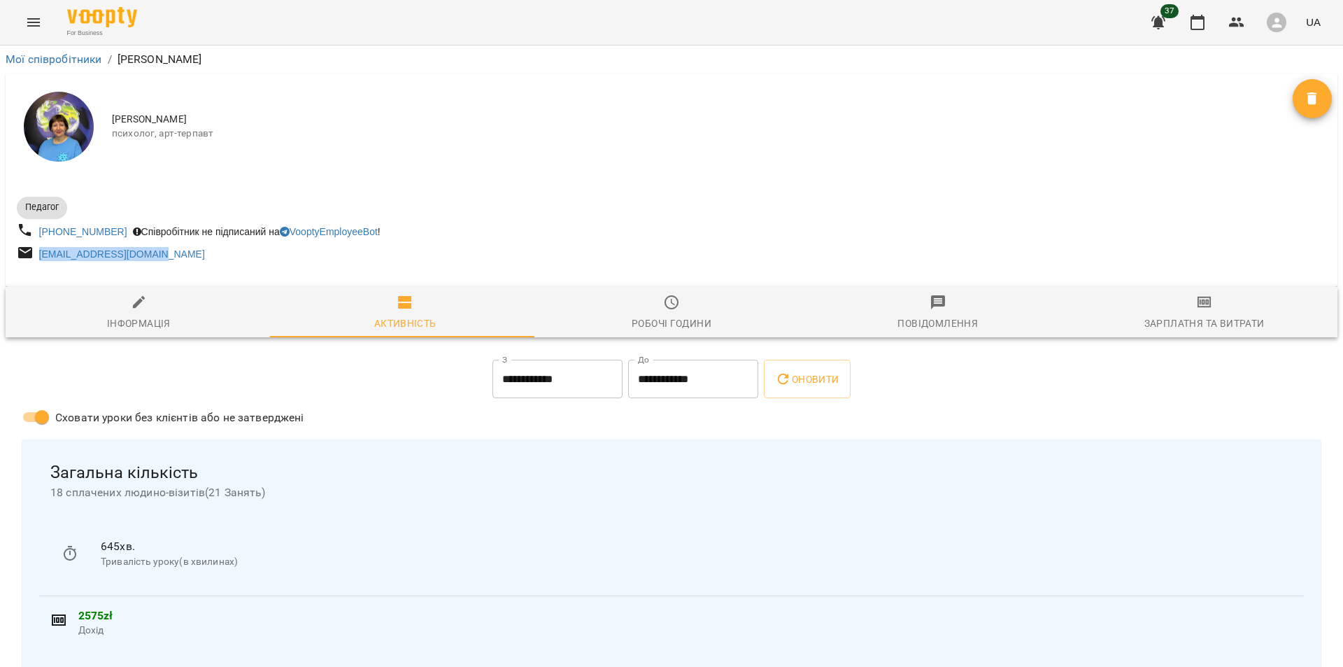
copy link "[EMAIL_ADDRESS][DOMAIN_NAME]"
click at [22, 57] on link "Мої співробітники" at bounding box center [54, 58] width 97 height 13
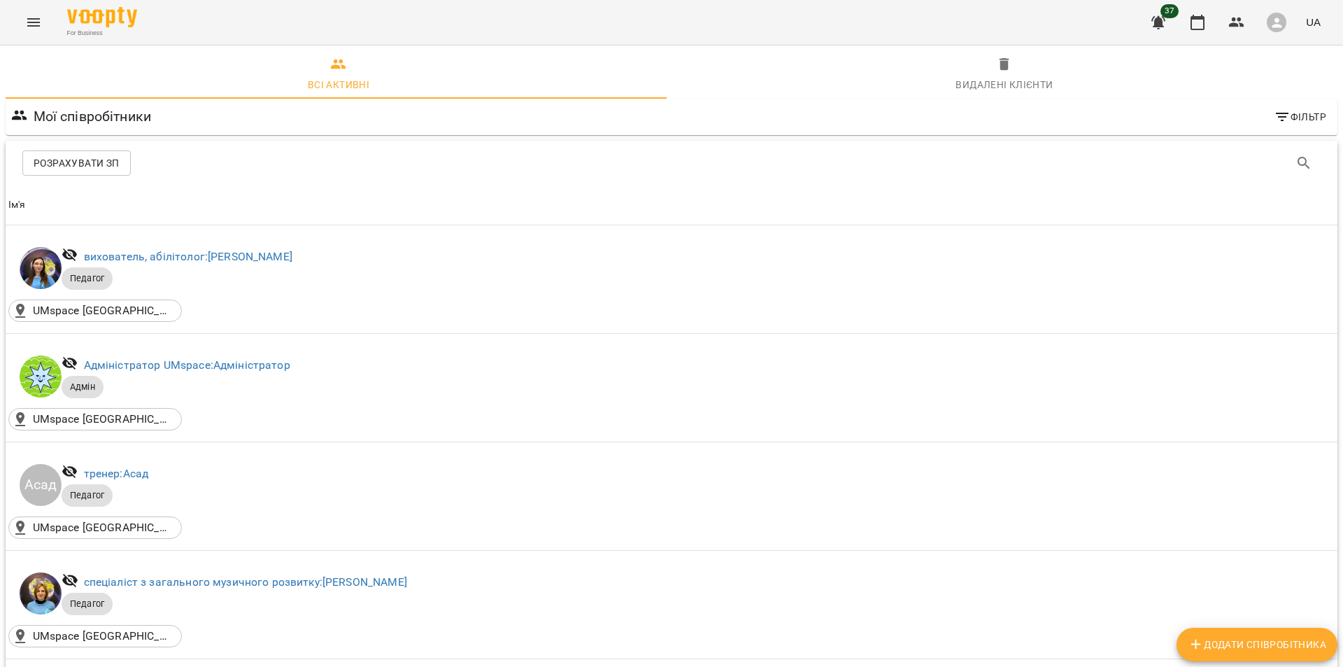
scroll to position [1546, 0]
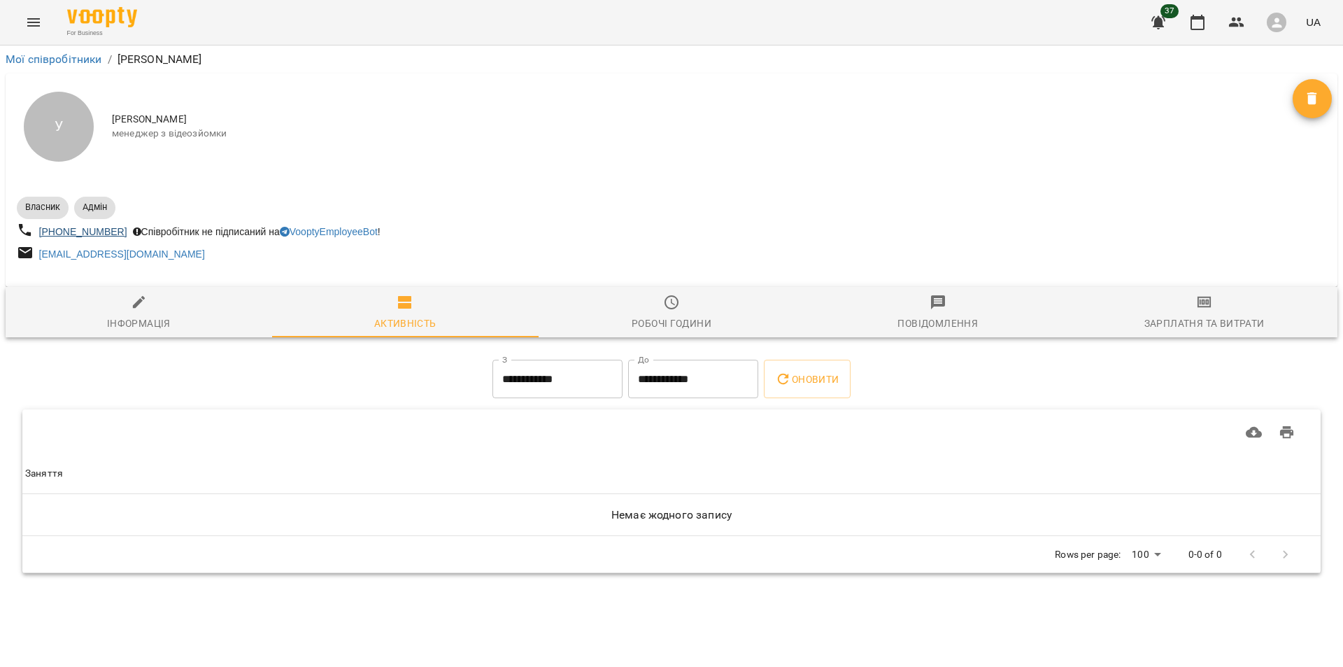
drag, startPoint x: 32, startPoint y: 228, endPoint x: 62, endPoint y: 233, distance: 29.8
click at [91, 232] on div "[PHONE_NUMBER] Співробітник не підписаний на VooptyEmployeeBot !" at bounding box center [343, 232] width 658 height 26
drag, startPoint x: 31, startPoint y: 230, endPoint x: 103, endPoint y: 239, distance: 72.7
click at [80, 237] on div "[PHONE_NUMBER] Співробітник не підписаний на VooptyEmployeeBot !" at bounding box center [343, 232] width 658 height 26
drag, startPoint x: 115, startPoint y: 231, endPoint x: 48, endPoint y: 227, distance: 66.6
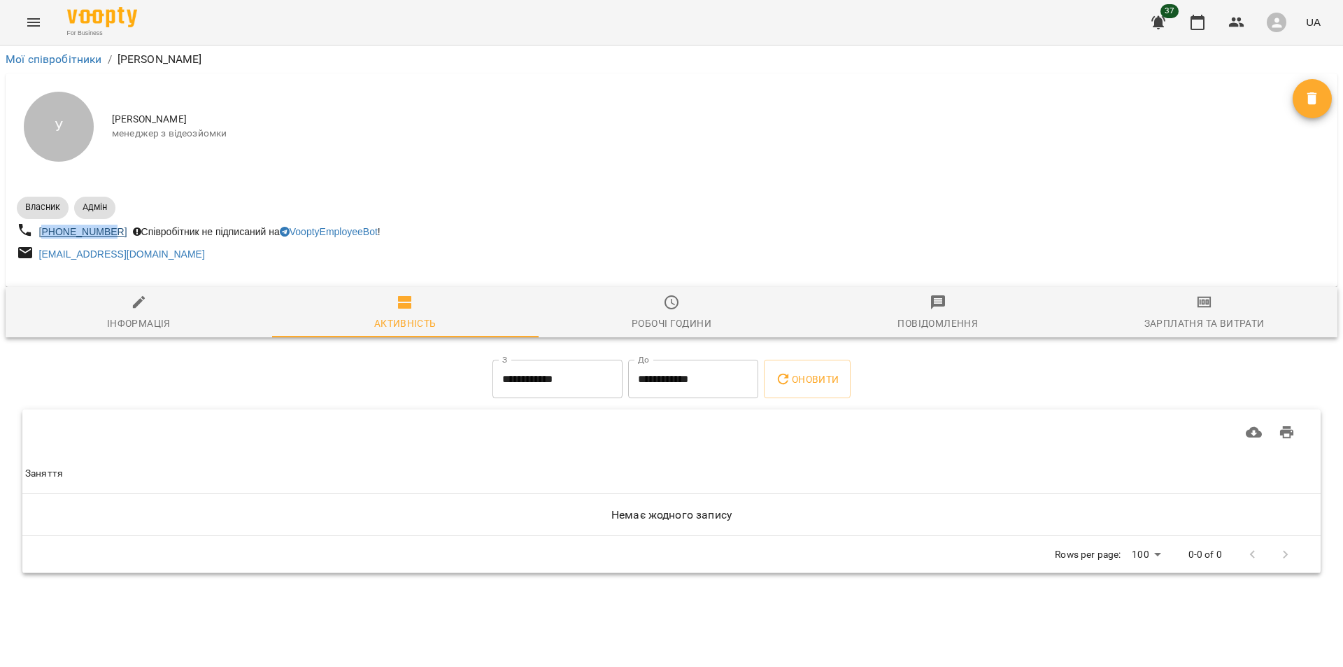
click at [48, 227] on div "[PHONE_NUMBER]" at bounding box center [83, 232] width 94 height 20
copy link "48780507946"
drag, startPoint x: 203, startPoint y: 256, endPoint x: 41, endPoint y: 249, distance: 161.8
click at [41, 249] on div "[EMAIL_ADDRESS][DOMAIN_NAME]" at bounding box center [343, 254] width 658 height 26
click at [41, 56] on link "Мої співробітники" at bounding box center [54, 58] width 97 height 13
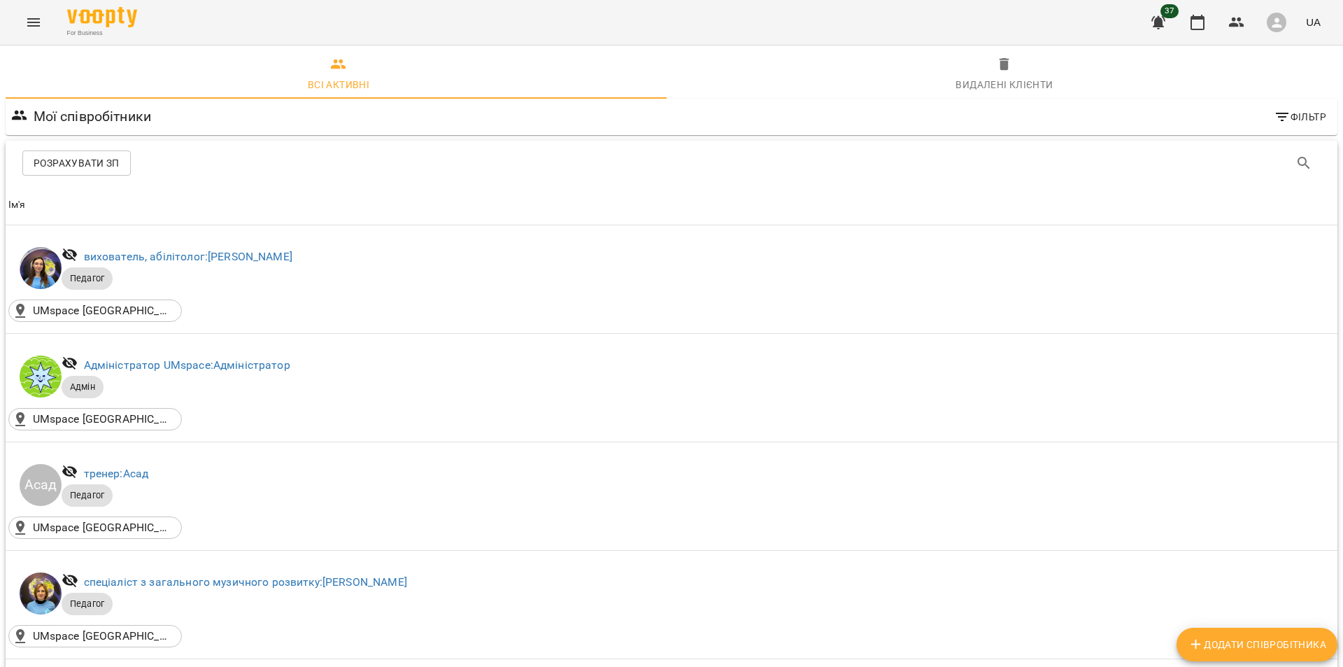
scroll to position [1302, 0]
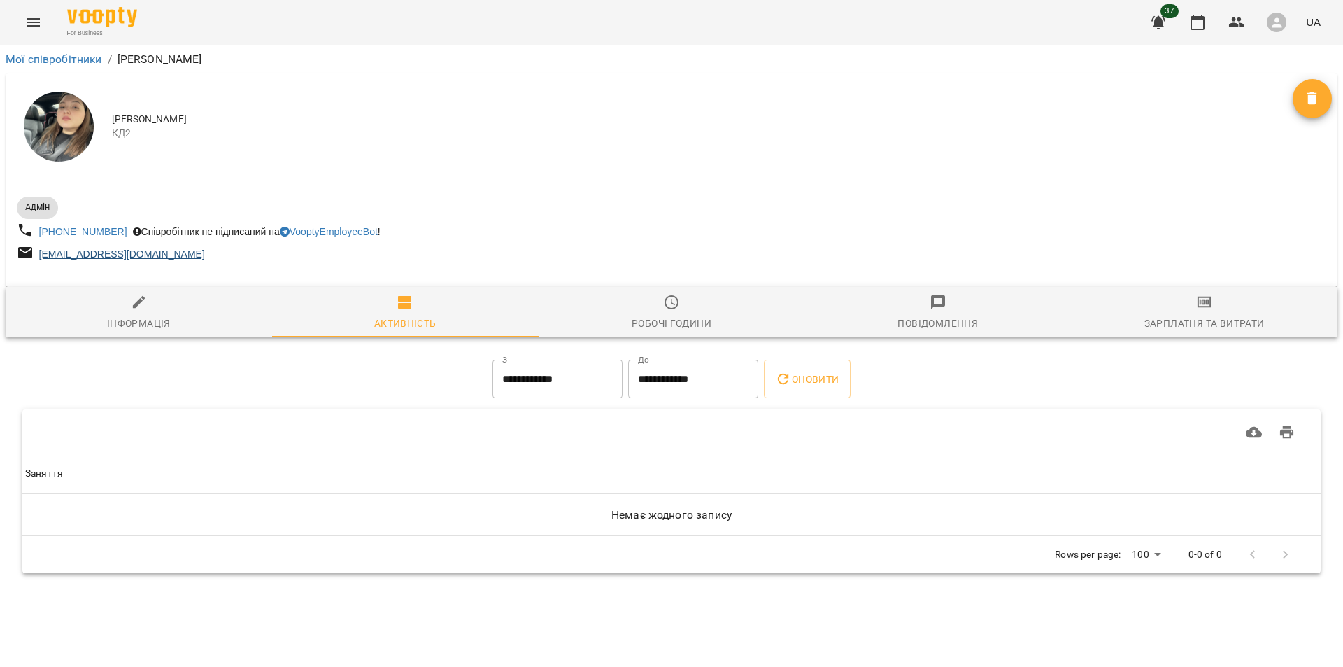
drag, startPoint x: 234, startPoint y: 251, endPoint x: 40, endPoint y: 251, distance: 194.5
click at [40, 251] on div "[EMAIL_ADDRESS][DOMAIN_NAME]" at bounding box center [343, 254] width 658 height 26
click at [46, 55] on link "Мої співробітники" at bounding box center [54, 58] width 97 height 13
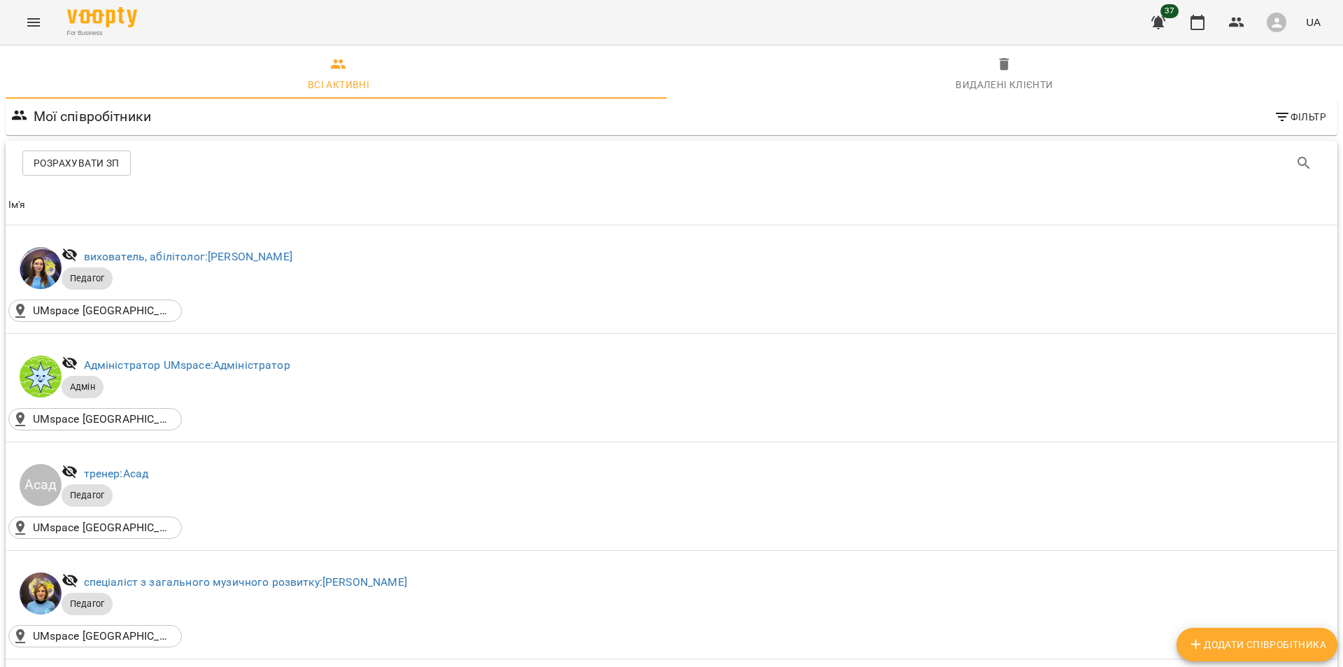
scroll to position [1099, 0]
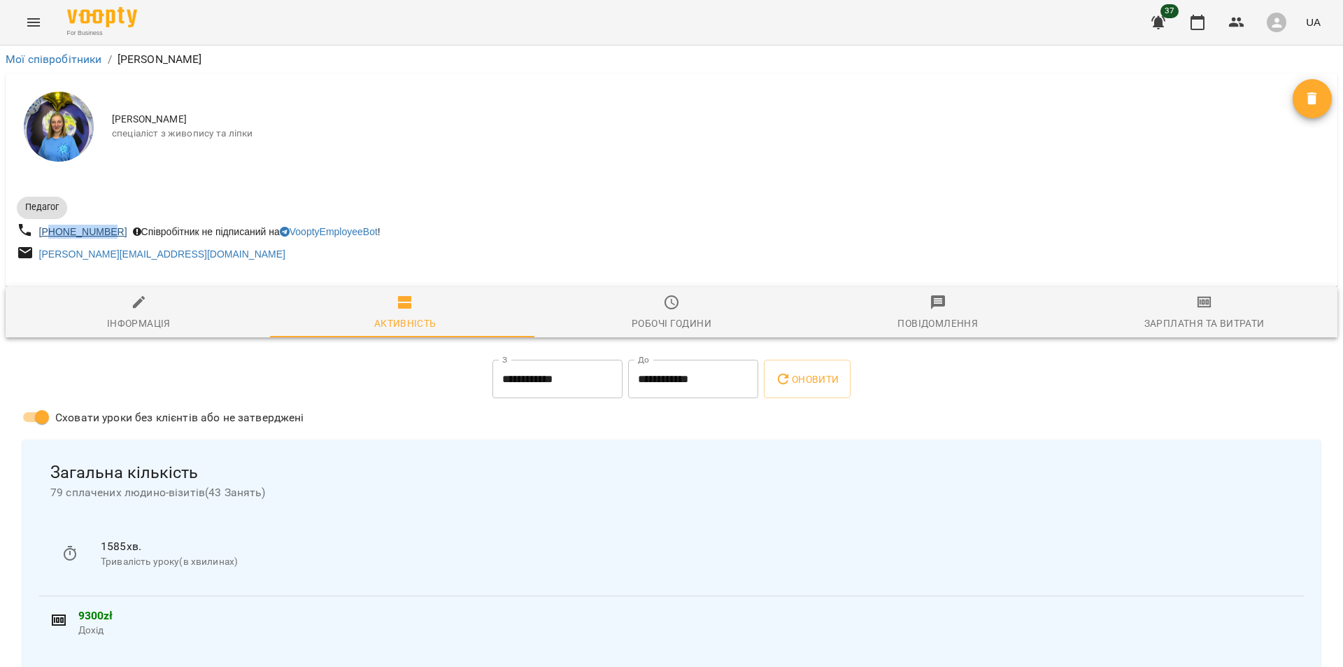
drag, startPoint x: 115, startPoint y: 227, endPoint x: 54, endPoint y: 227, distance: 60.9
click at [54, 227] on div "[PHONE_NUMBER]" at bounding box center [83, 232] width 94 height 20
drag, startPoint x: 211, startPoint y: 260, endPoint x: 38, endPoint y: 251, distance: 173.1
click at [38, 251] on div "[PERSON_NAME][EMAIL_ADDRESS][DOMAIN_NAME]" at bounding box center [343, 254] width 658 height 26
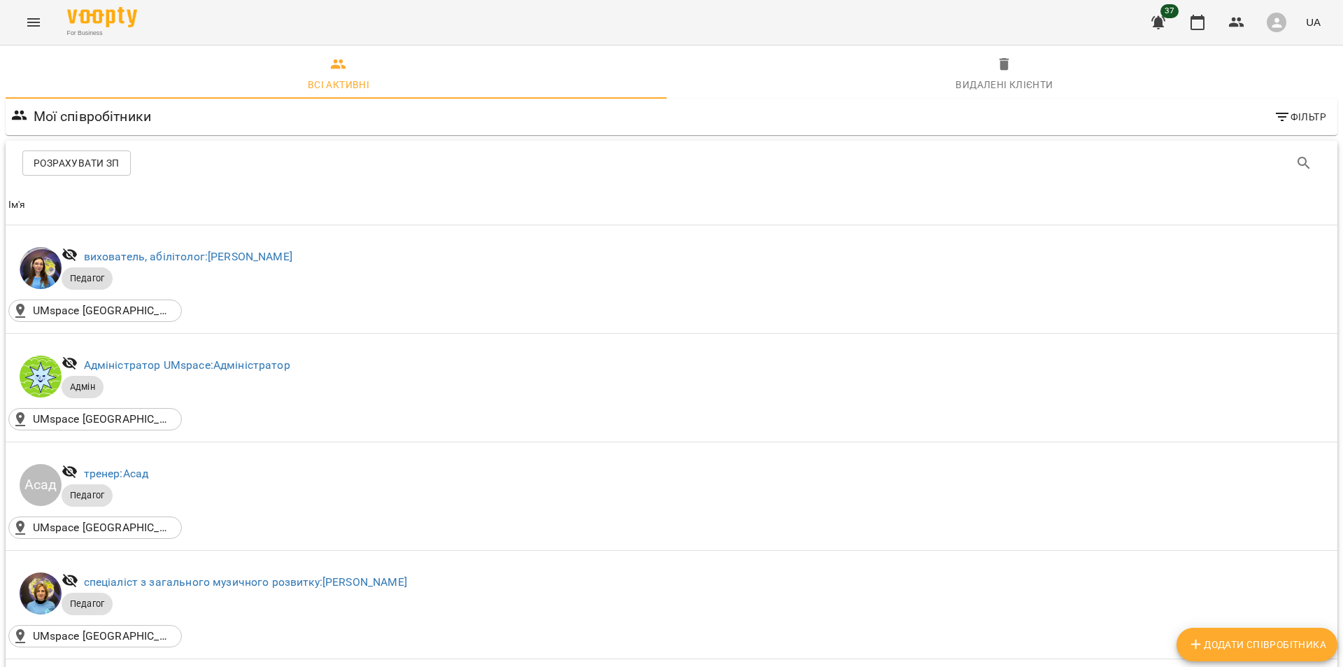
scroll to position [1219, 0]
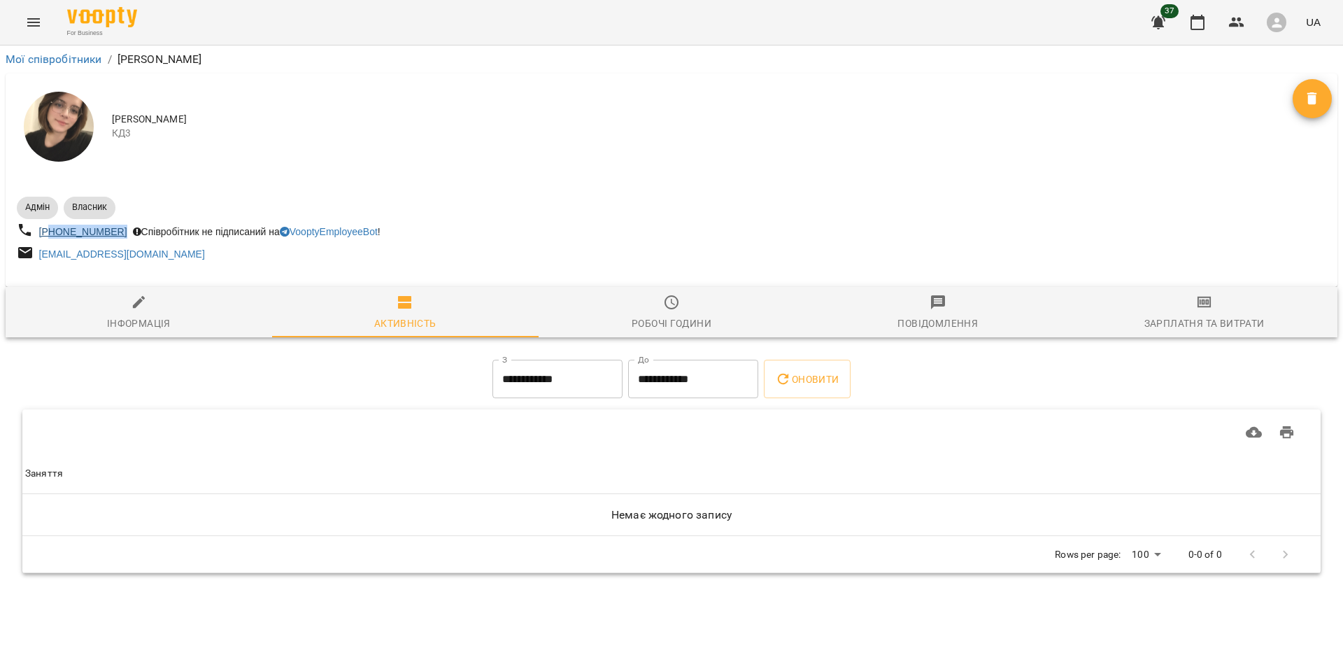
drag, startPoint x: 118, startPoint y: 232, endPoint x: 53, endPoint y: 227, distance: 65.3
click at [53, 227] on div "[PHONE_NUMBER] Співробітник не підписаний на VooptyEmployeeBot !" at bounding box center [343, 232] width 658 height 26
drag, startPoint x: 155, startPoint y: 247, endPoint x: 35, endPoint y: 270, distance: 122.5
click at [35, 270] on div "[PERSON_NAME] [PHONE_NUMBER] Співробітник не підписаний на VooptyEmployeeBot ! …" at bounding box center [672, 228] width 1332 height 96
click at [69, 62] on link "Мої співробітники" at bounding box center [54, 58] width 97 height 13
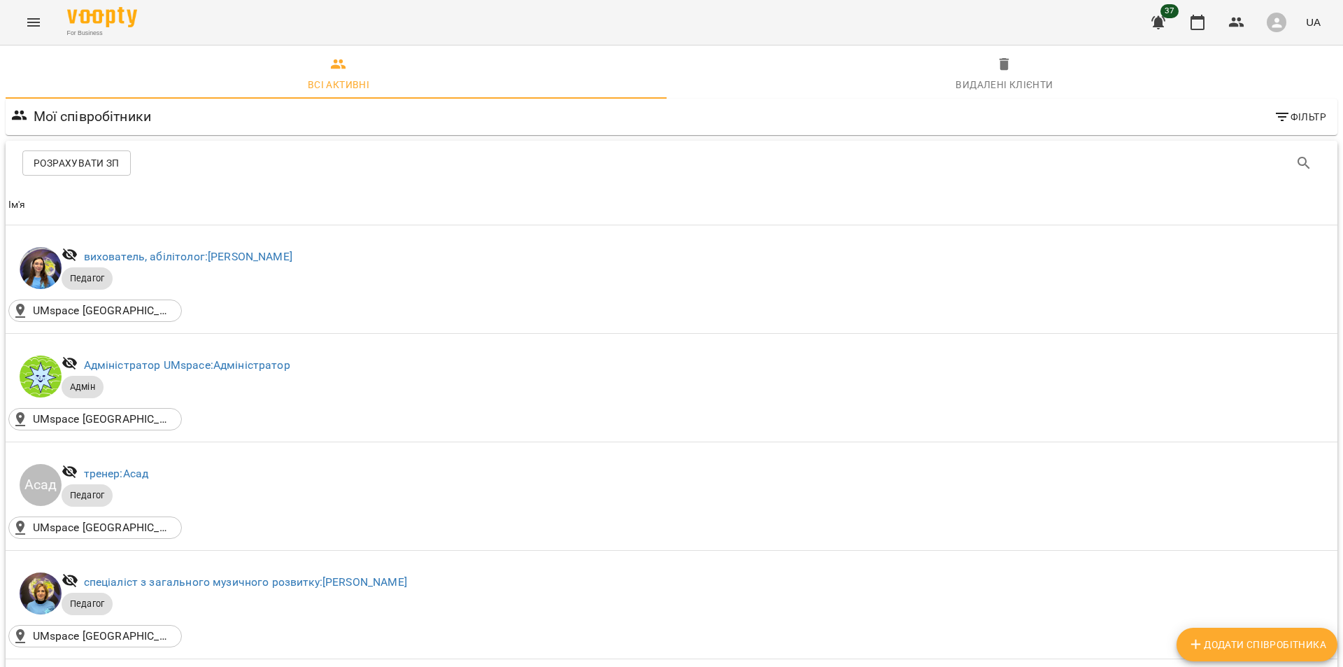
scroll to position [1295, 0]
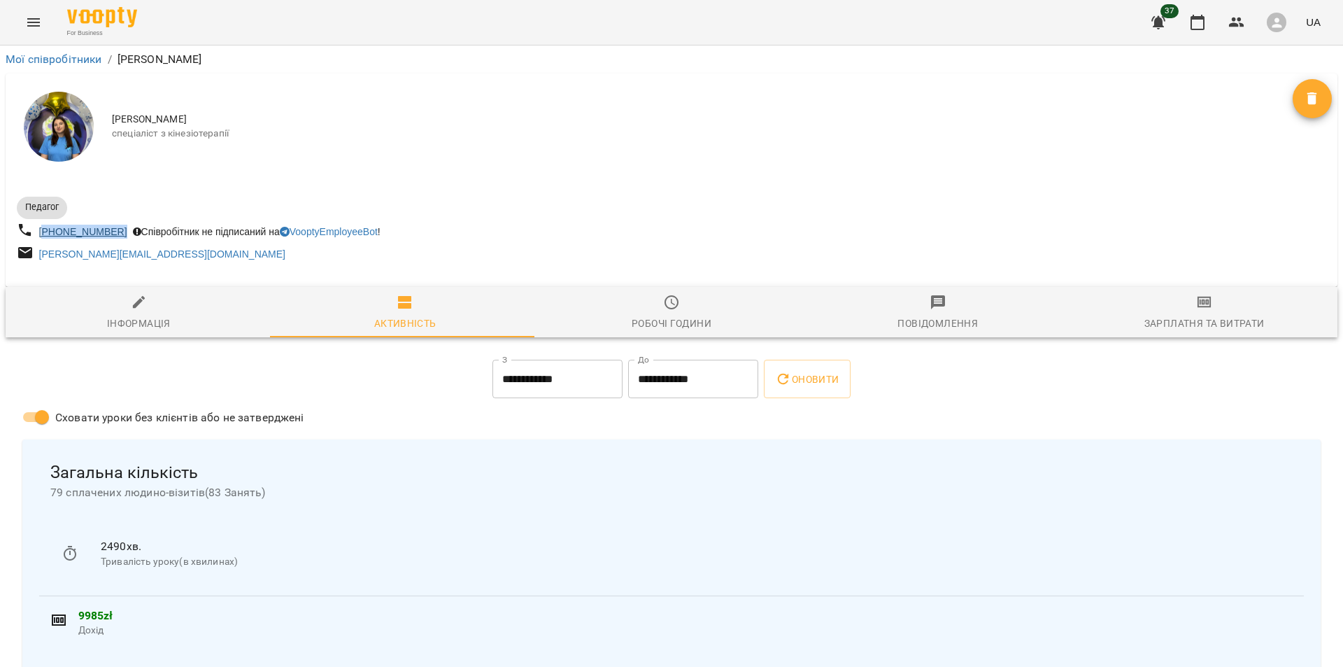
drag, startPoint x: 114, startPoint y: 231, endPoint x: 48, endPoint y: 225, distance: 66.0
click at [48, 225] on div "[PHONE_NUMBER] Співробітник не підписаний на VooptyEmployeeBot !" at bounding box center [343, 232] width 658 height 26
drag, startPoint x: 200, startPoint y: 255, endPoint x: 41, endPoint y: 256, distance: 158.8
click at [41, 256] on div "[PERSON_NAME][EMAIL_ADDRESS][DOMAIN_NAME]" at bounding box center [343, 254] width 658 height 26
click at [57, 50] on div "Мої співробітники / [PERSON_NAME]" at bounding box center [672, 59] width 1338 height 22
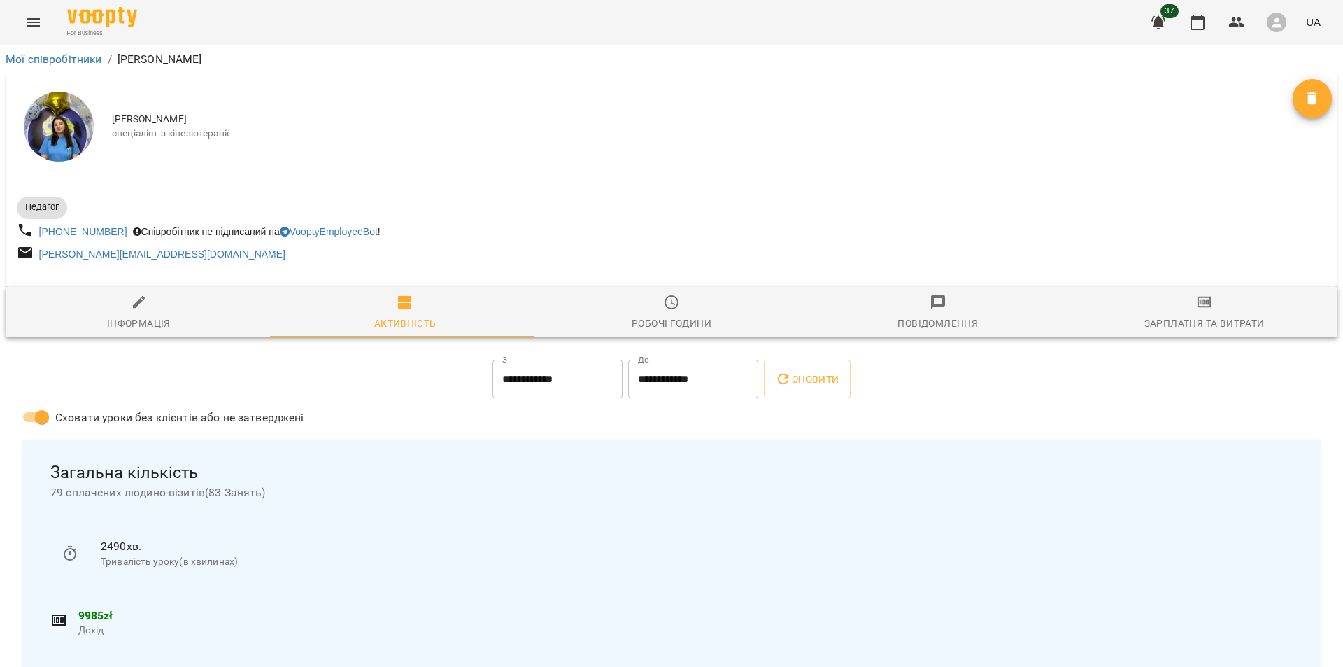
click at [62, 50] on div "Мої співробітники / [PERSON_NAME]" at bounding box center [672, 59] width 1338 height 22
click at [63, 50] on div "Мої співробітники / [PERSON_NAME]" at bounding box center [672, 59] width 1338 height 22
click at [64, 55] on link "Мої співробітники" at bounding box center [54, 58] width 97 height 13
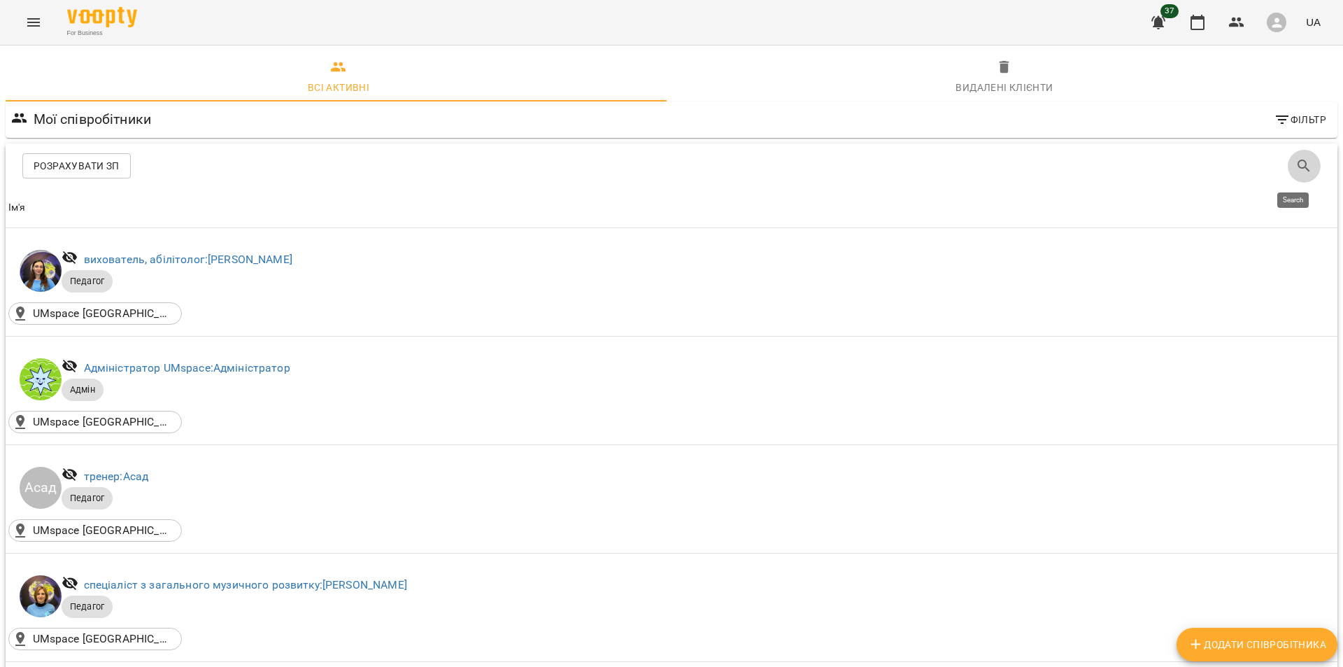
drag, startPoint x: 1282, startPoint y: 161, endPoint x: 1275, endPoint y: 157, distance: 8.2
click at [1288, 160] on button "Search" at bounding box center [1305, 166] width 34 height 34
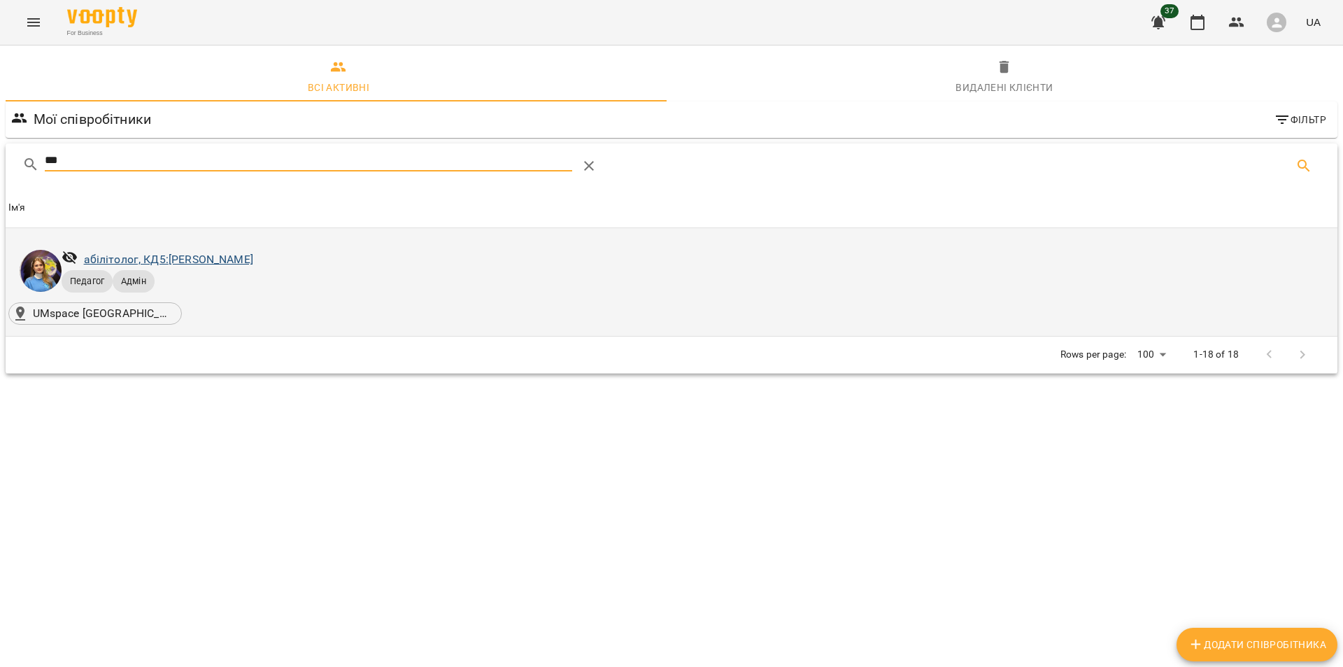
type input "***"
click at [253, 263] on link "абілітолог, КД5: [PERSON_NAME]" at bounding box center [168, 259] width 169 height 13
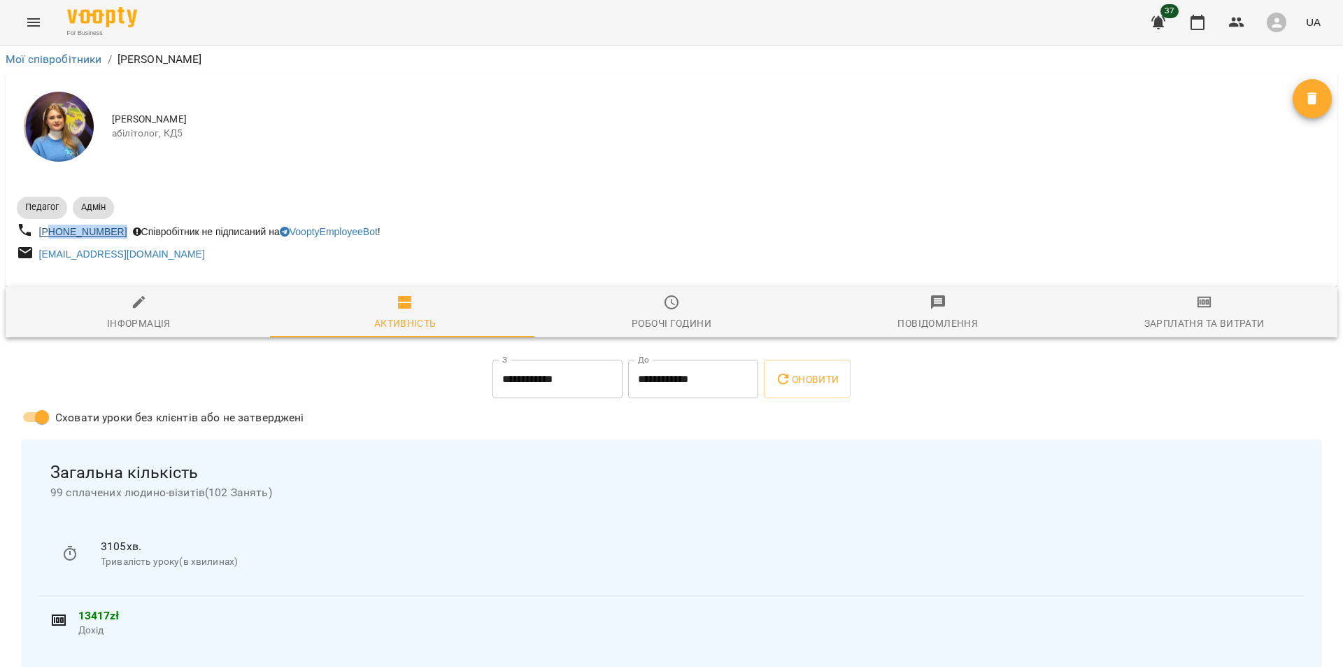
drag, startPoint x: 118, startPoint y: 230, endPoint x: 53, endPoint y: 229, distance: 64.4
click at [53, 229] on div "[PHONE_NUMBER] Співробітник не підписаний на VooptyEmployeeBot !" at bounding box center [343, 232] width 658 height 26
drag, startPoint x: 169, startPoint y: 255, endPoint x: 41, endPoint y: 258, distance: 128.1
click at [41, 258] on div "[EMAIL_ADDRESS][DOMAIN_NAME]" at bounding box center [343, 254] width 658 height 26
click at [93, 52] on li "Мої співробітники" at bounding box center [54, 59] width 97 height 17
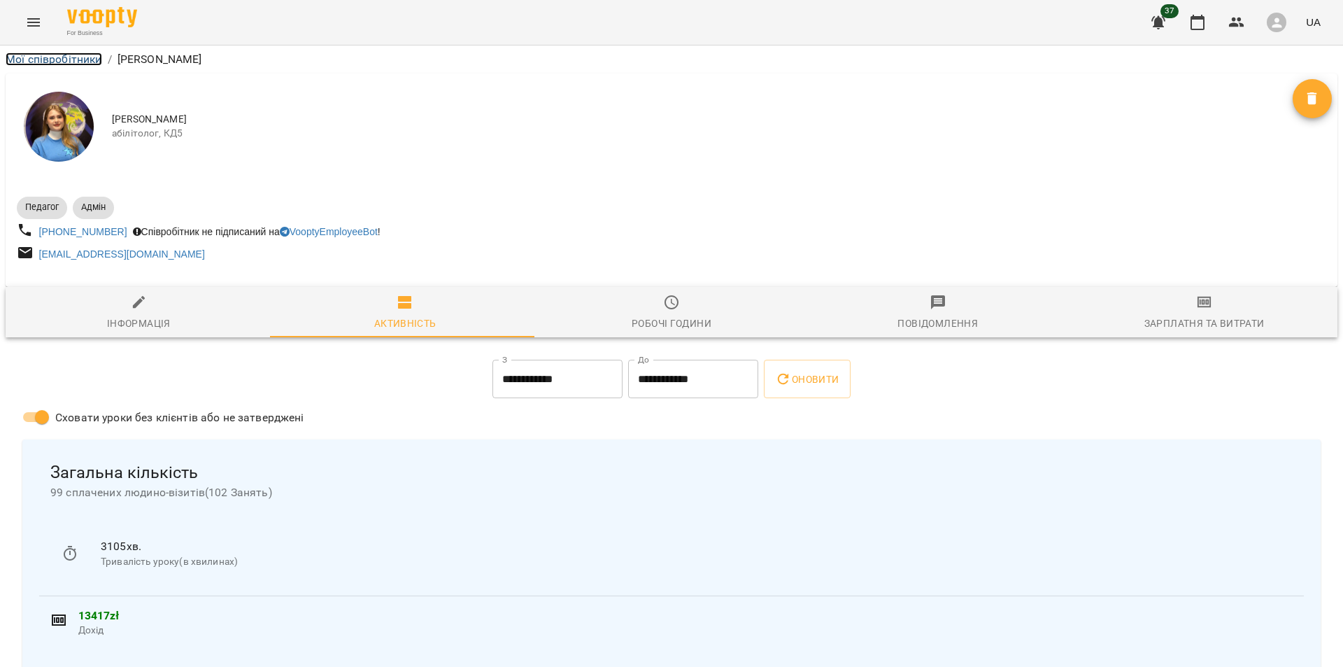
click at [93, 55] on link "Мої співробітники" at bounding box center [54, 58] width 97 height 13
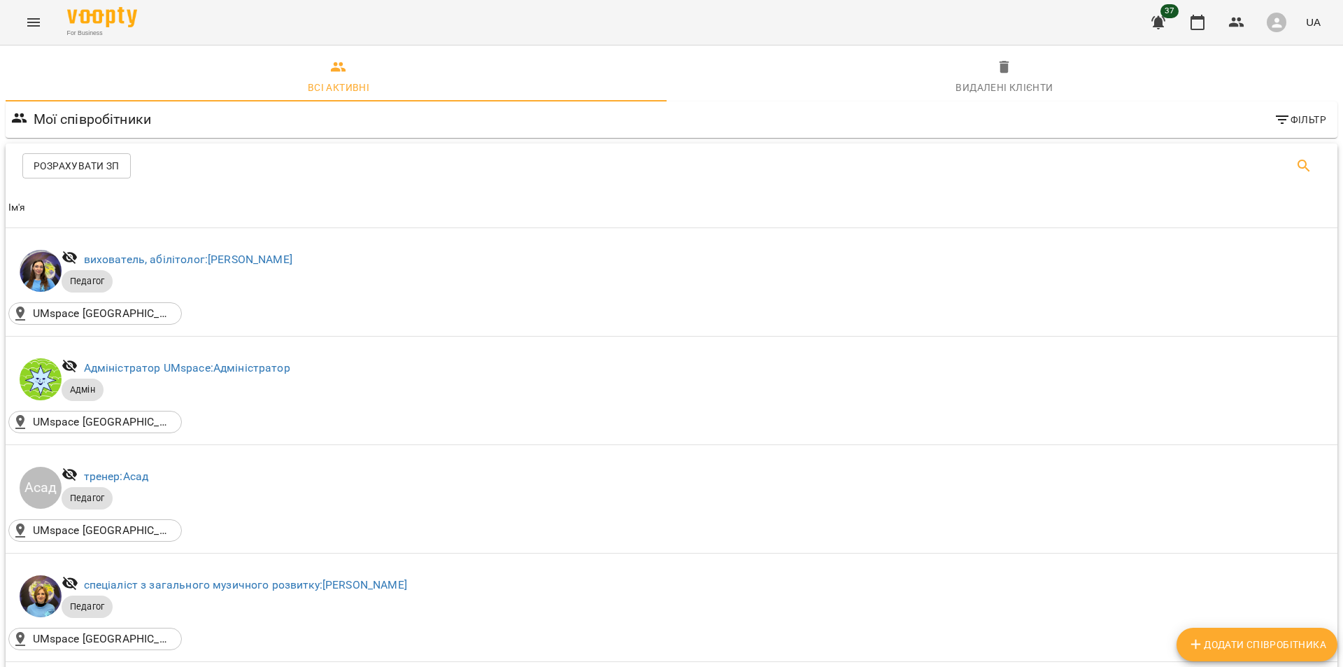
click at [1288, 162] on button "Search" at bounding box center [1305, 166] width 34 height 34
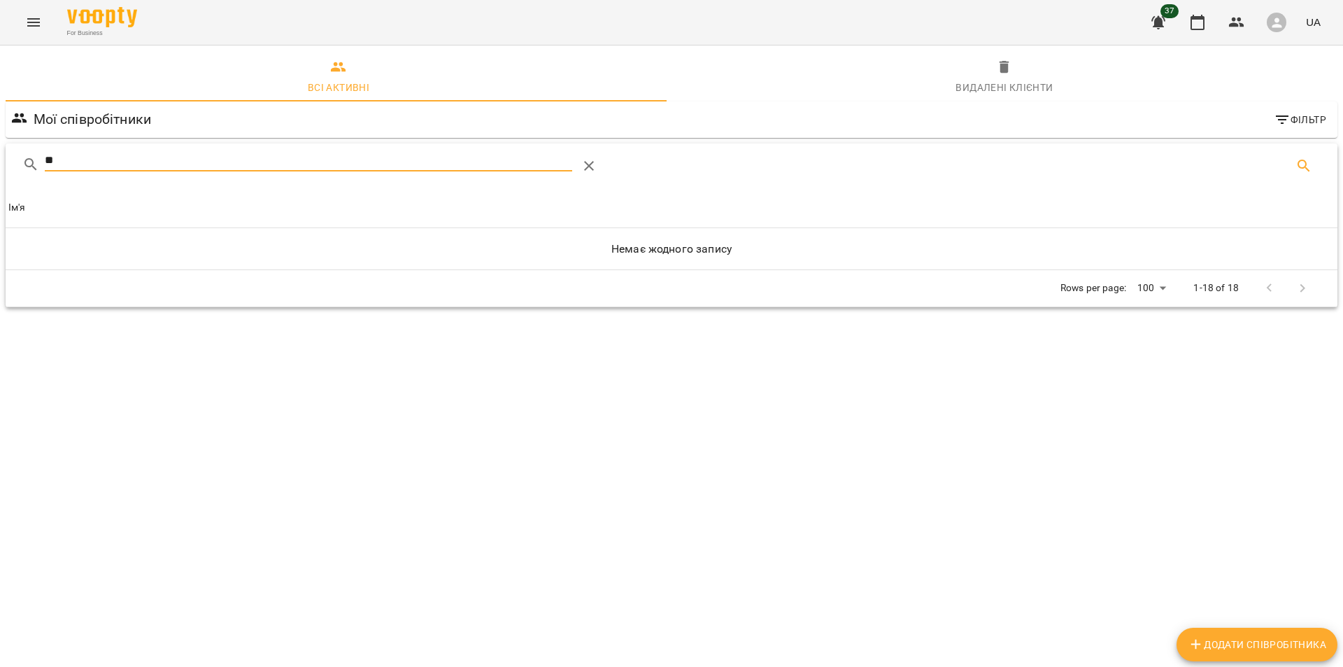
type input "*"
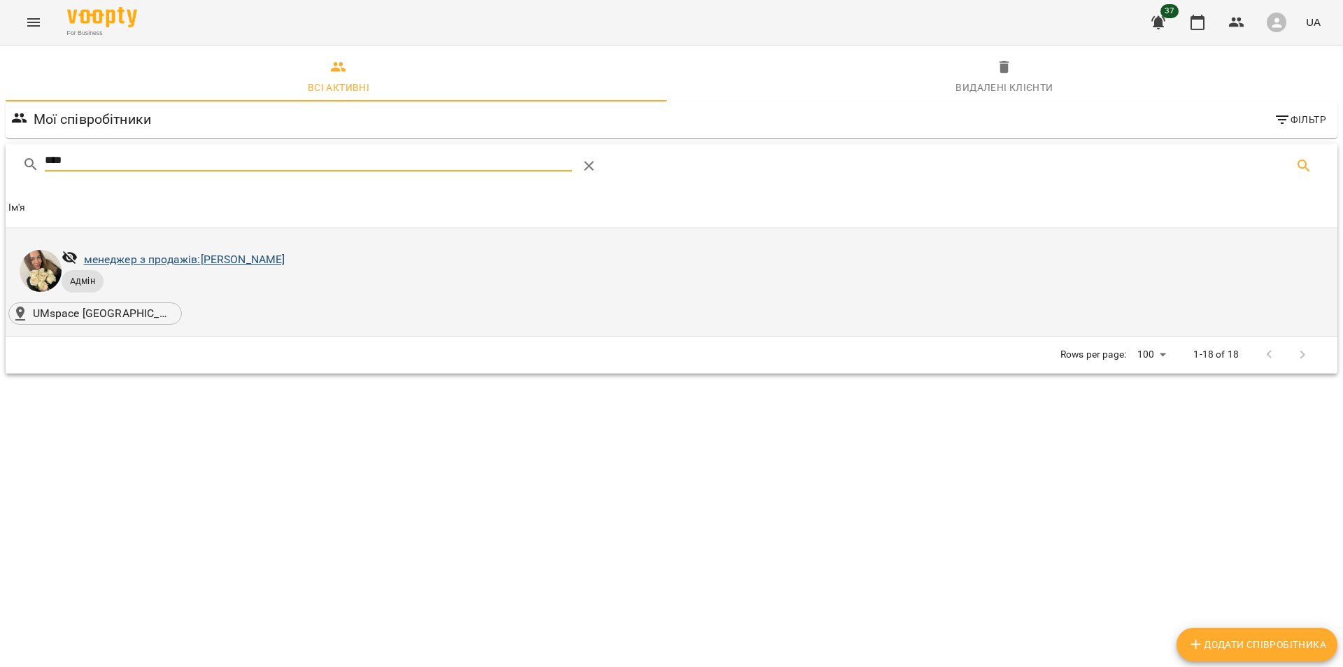
type input "****"
click at [285, 258] on link "менеджер з продажів: [PERSON_NAME]" at bounding box center [185, 259] width 202 height 13
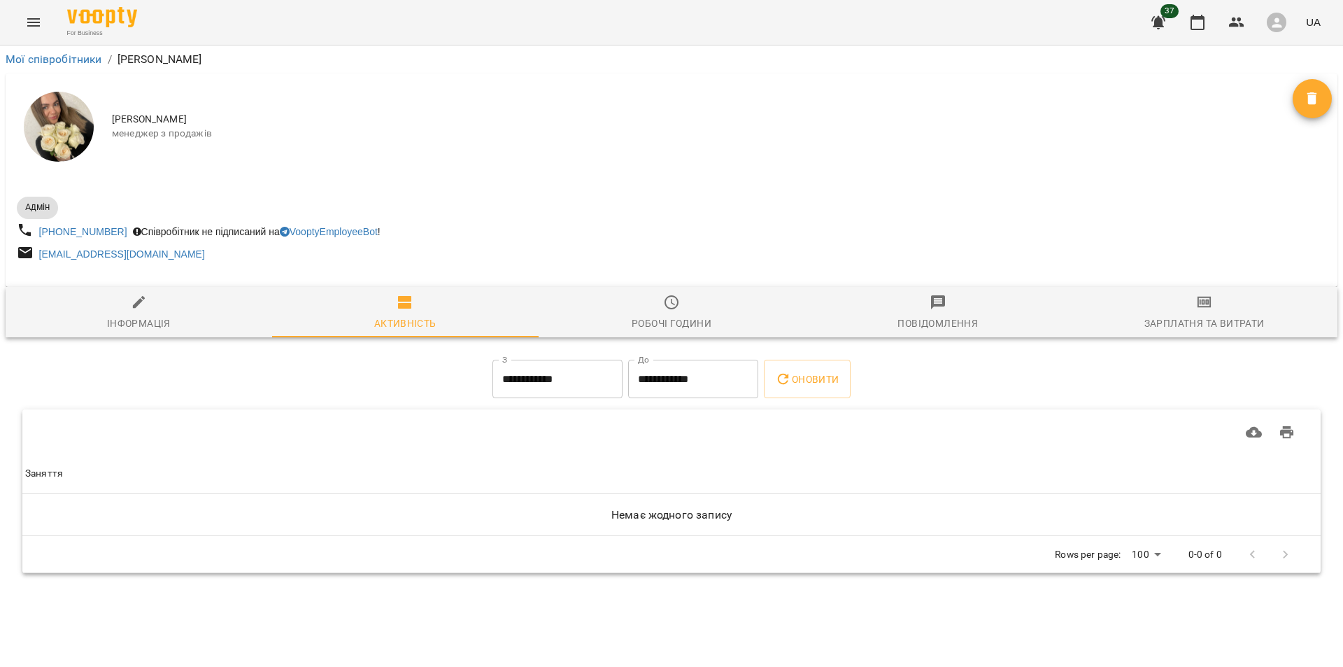
drag, startPoint x: 213, startPoint y: 261, endPoint x: 40, endPoint y: 263, distance: 173.5
click at [40, 263] on div "[EMAIL_ADDRESS][DOMAIN_NAME]" at bounding box center [343, 254] width 658 height 26
click at [28, 33] on button "Menu" at bounding box center [34, 23] width 34 height 34
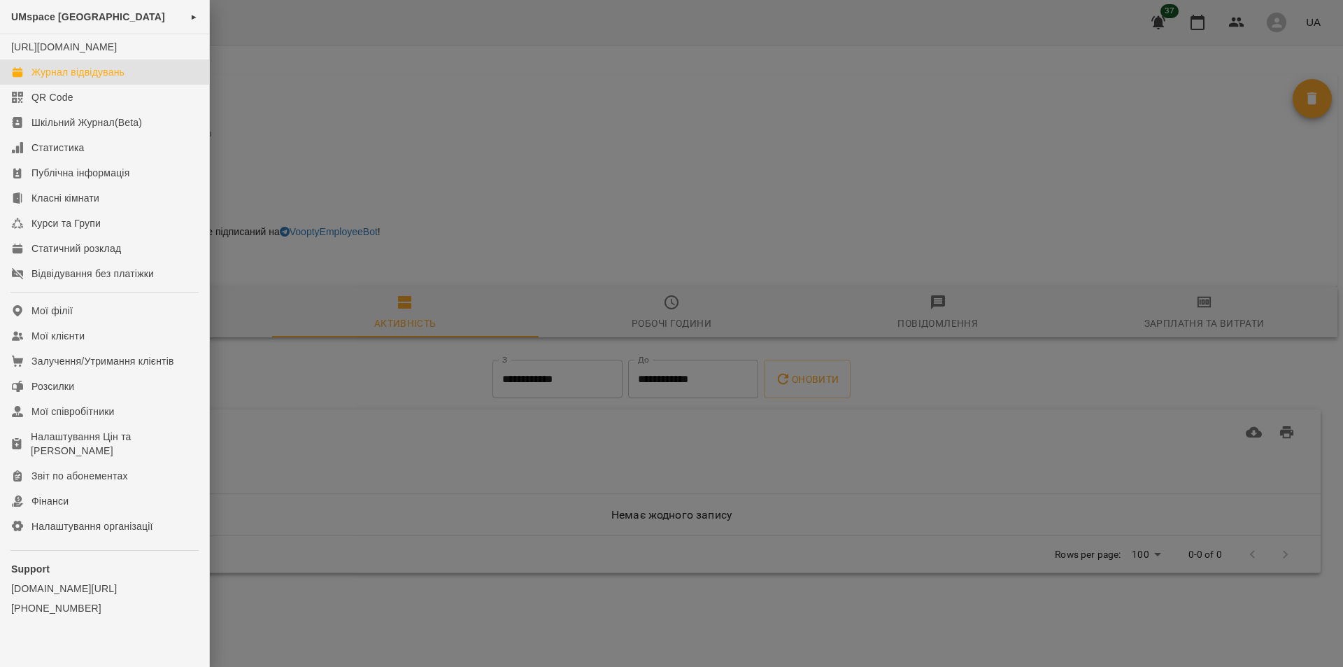
click at [44, 79] on div "Журнал відвідувань" at bounding box center [77, 72] width 93 height 14
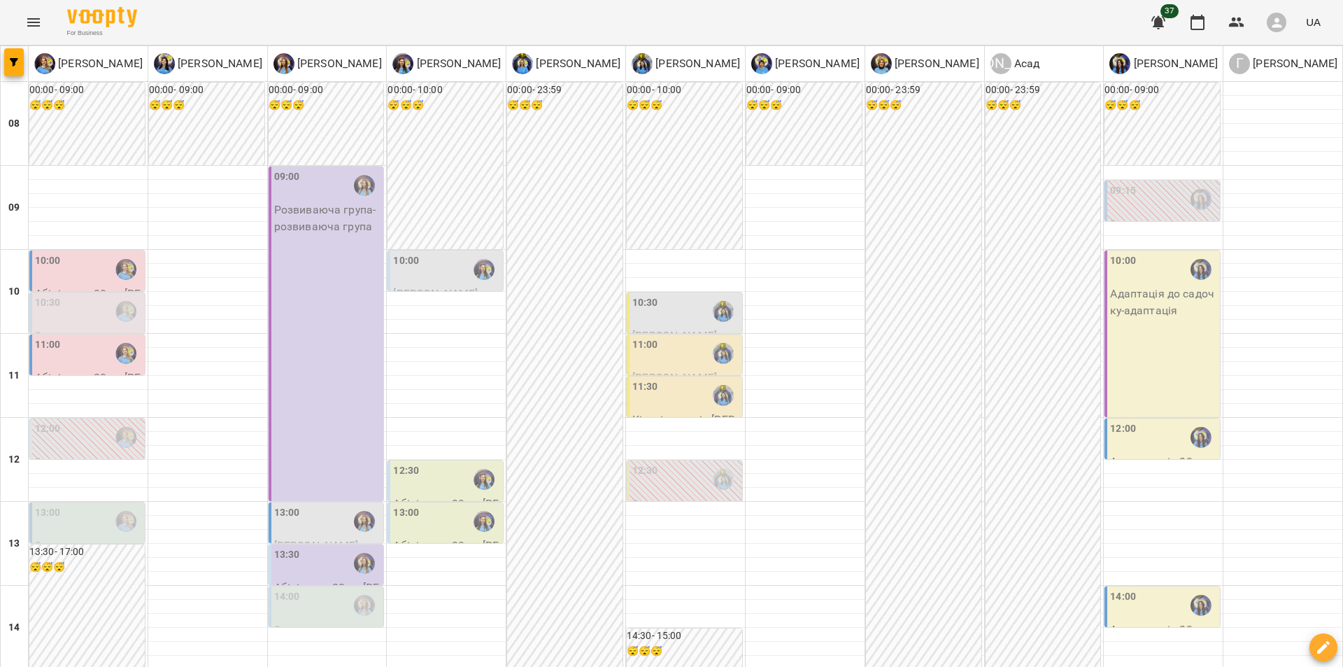
scroll to position [496, 0]
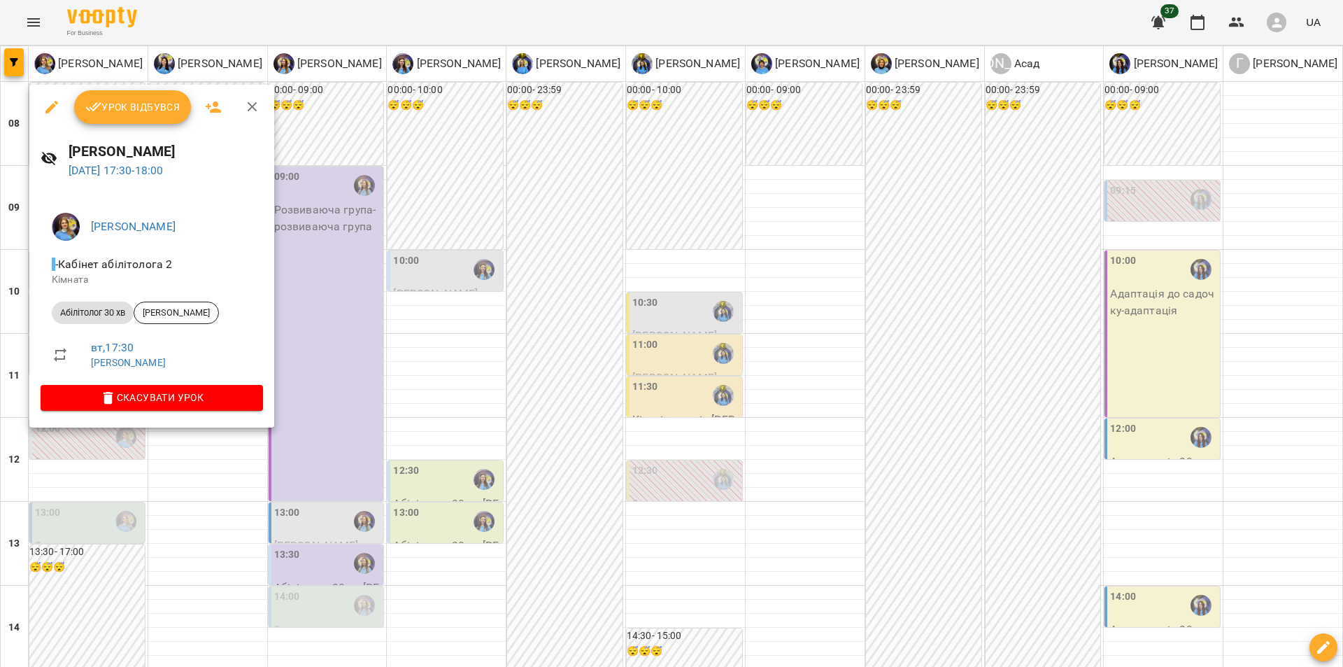
drag, startPoint x: 89, startPoint y: 399, endPoint x: 222, endPoint y: 393, distance: 133.1
click at [222, 393] on div "Урок відбувся [PERSON_NAME] [DATE] 17:30 - 18:00 [PERSON_NAME] абілітолога 2 [P…" at bounding box center [671, 333] width 1343 height 667
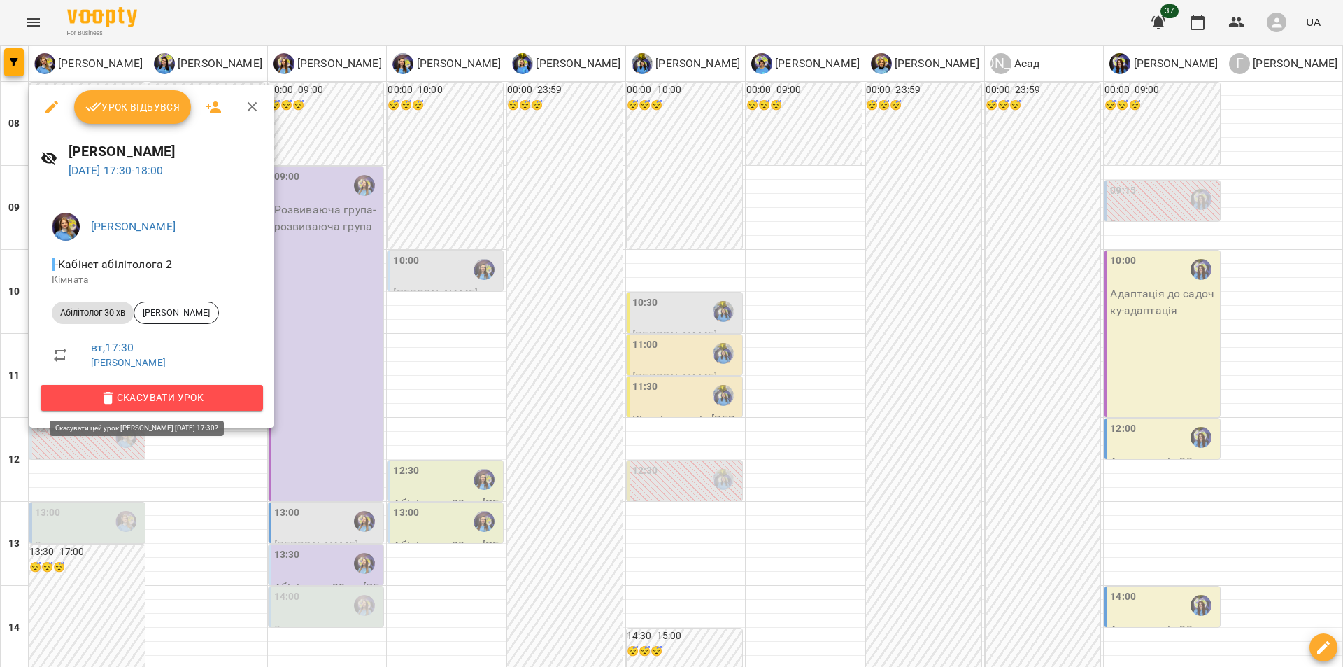
click at [222, 393] on span "Скасувати Урок" at bounding box center [152, 397] width 200 height 17
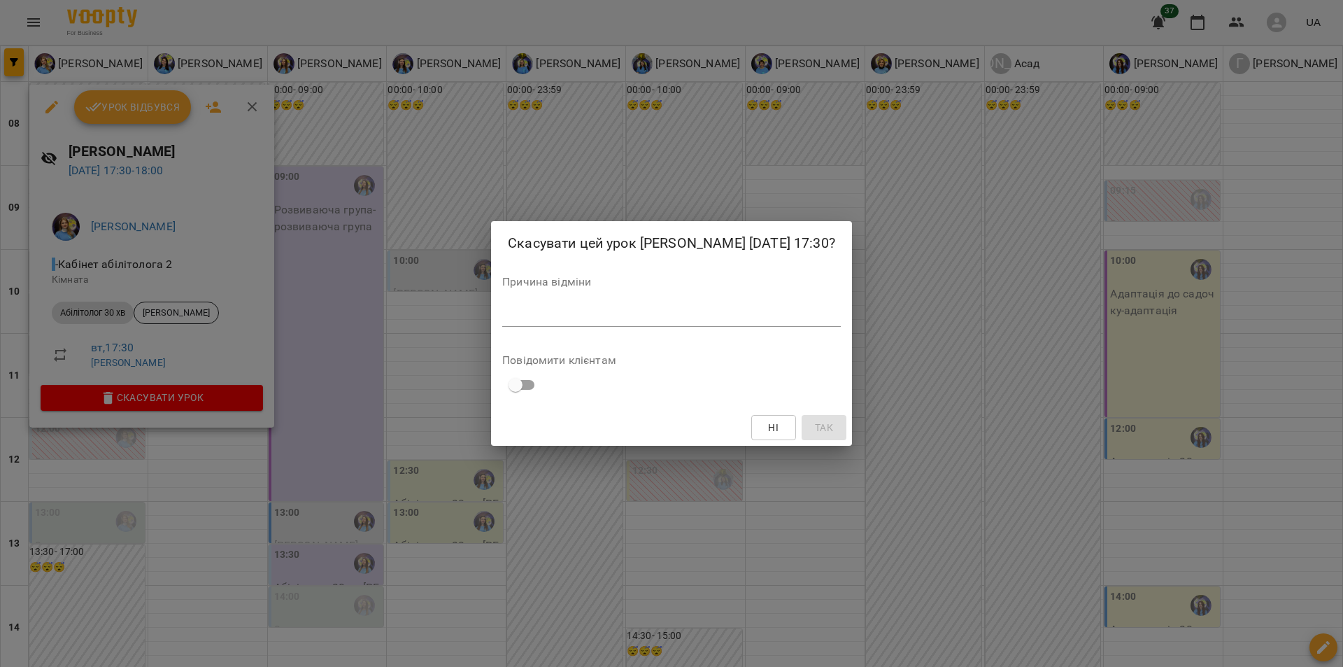
click at [566, 317] on div "*" at bounding box center [671, 315] width 339 height 22
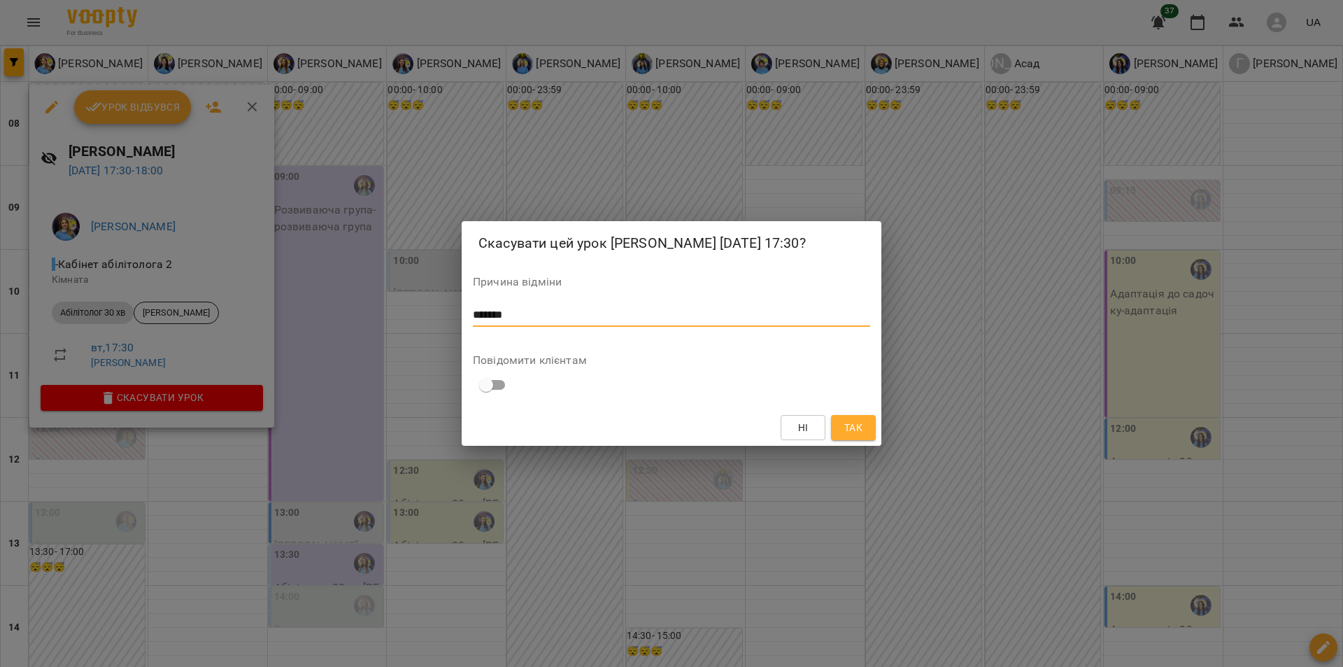
type textarea "*******"
click at [864, 436] on span "Так" at bounding box center [853, 427] width 22 height 17
